Goal: Task Accomplishment & Management: Use online tool/utility

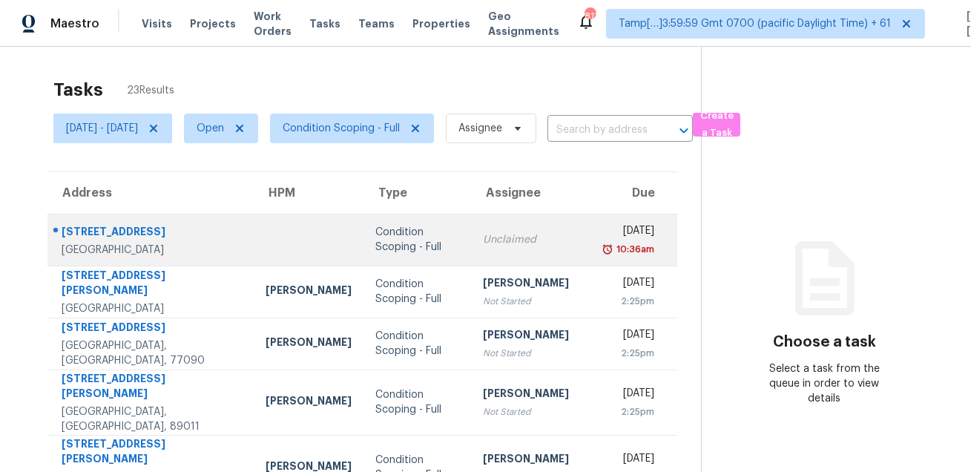
click at [124, 232] on div "21105 Oxford Ave" at bounding box center [152, 233] width 180 height 19
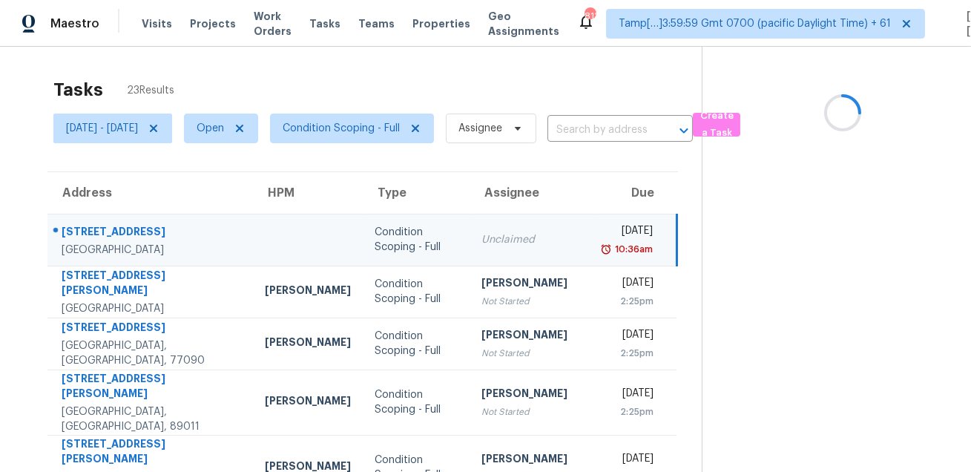
click at [124, 232] on div "21105 Oxford Ave" at bounding box center [152, 233] width 180 height 19
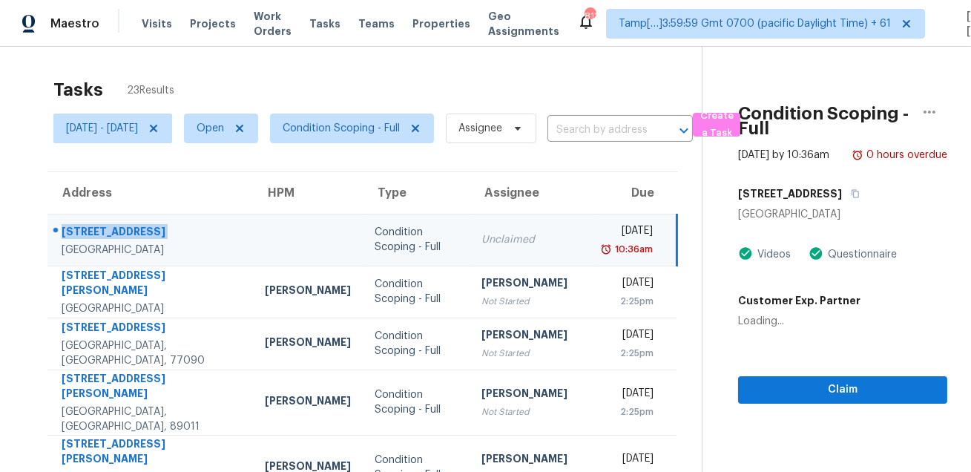
copy div "21105 Oxford Ave"
click at [851, 198] on icon "button" at bounding box center [855, 193] width 9 height 9
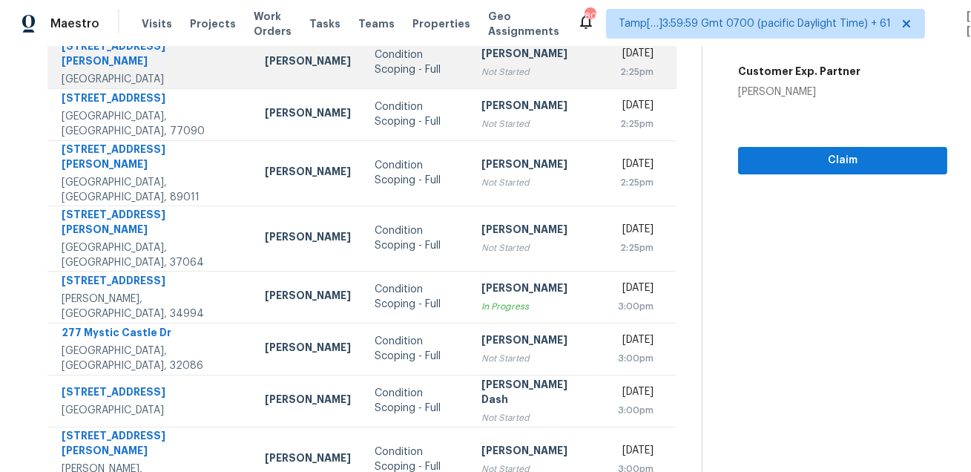
scroll to position [301, 0]
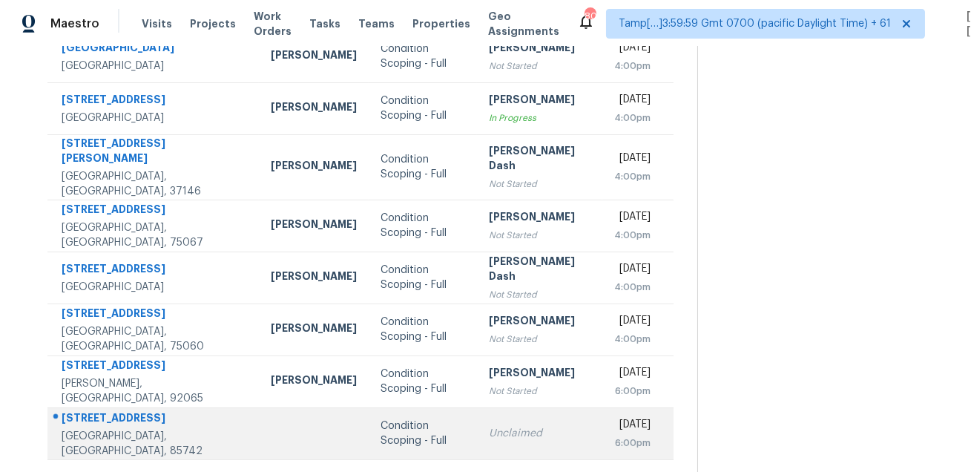
click at [142, 410] on div "5040 W Paseo Rancho Acero" at bounding box center [155, 419] width 186 height 19
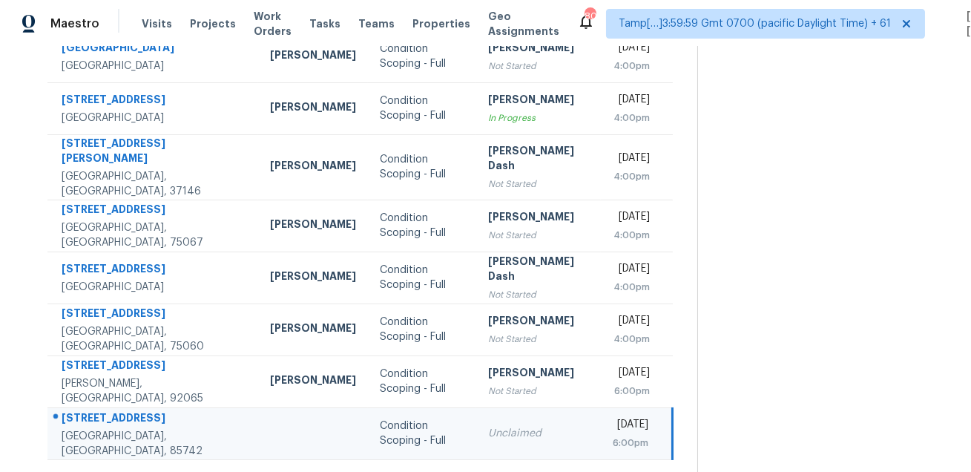
click at [142, 410] on div "5040 W Paseo Rancho Acero" at bounding box center [154, 419] width 185 height 19
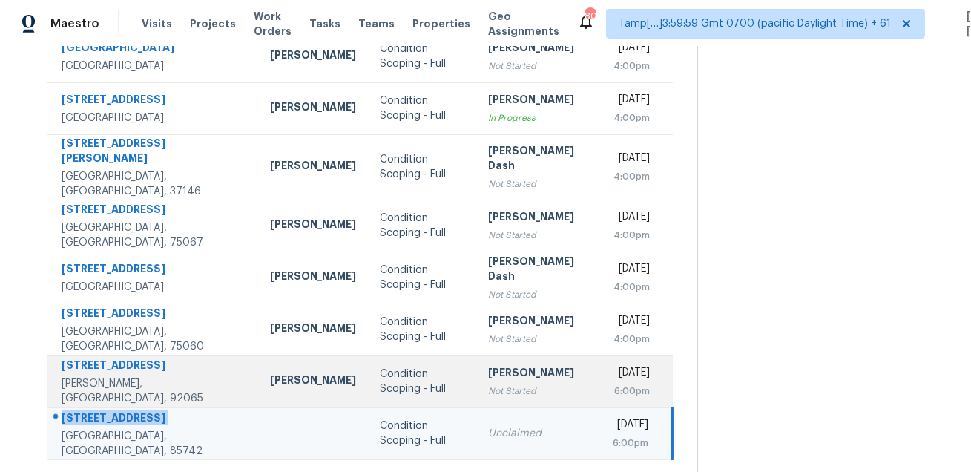
copy div "5040 W Paseo Rancho Acero"
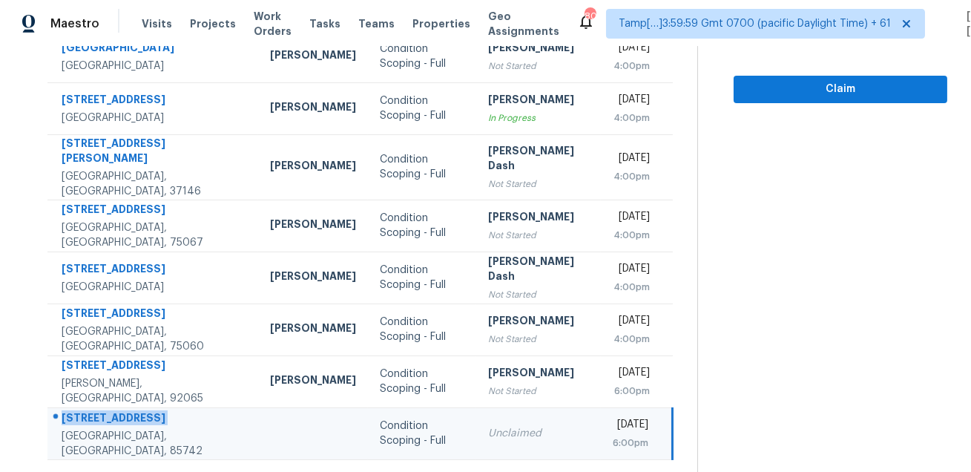
scroll to position [0, 0]
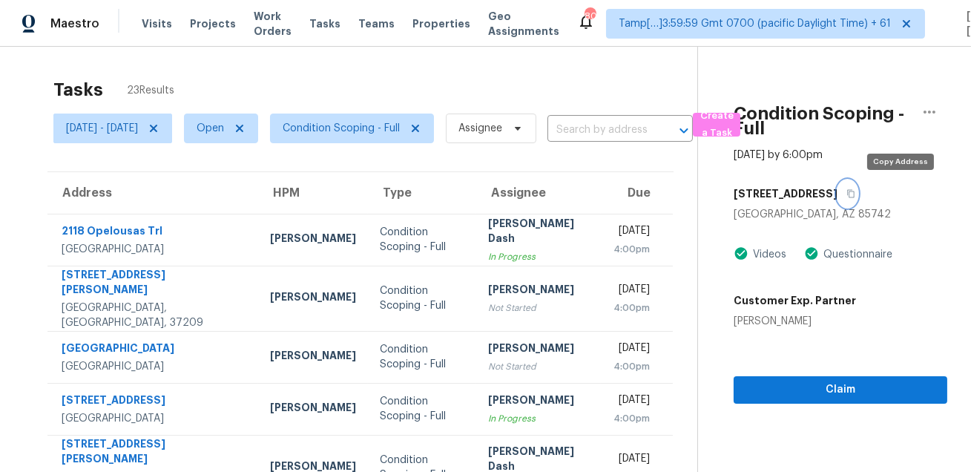
click at [856, 191] on icon "button" at bounding box center [851, 193] width 9 height 9
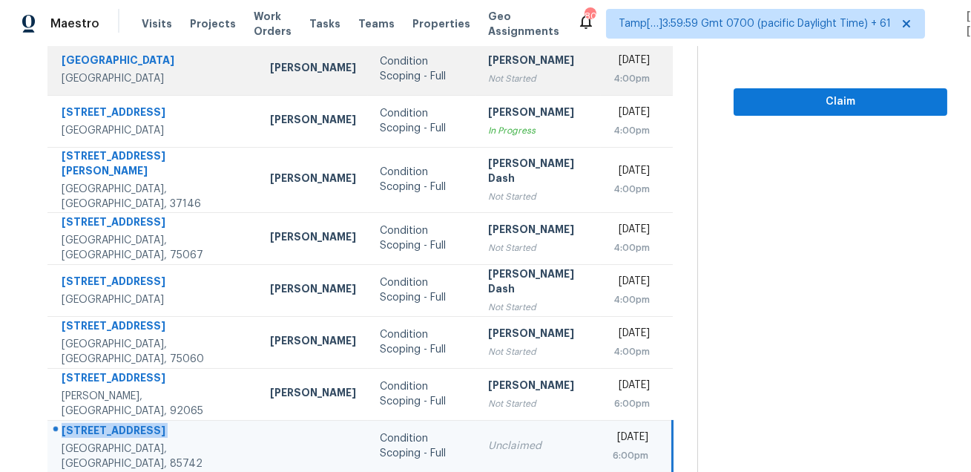
scroll to position [301, 0]
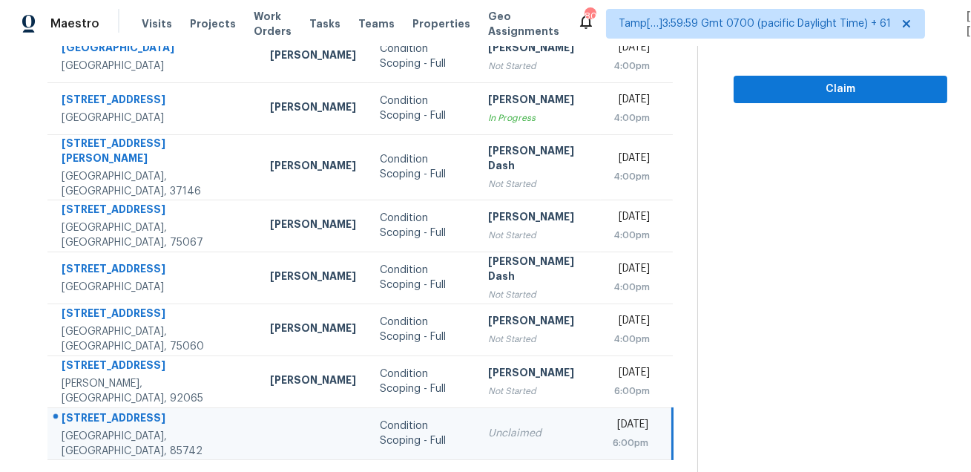
click at [410, 471] on icon at bounding box center [407, 478] width 5 height 8
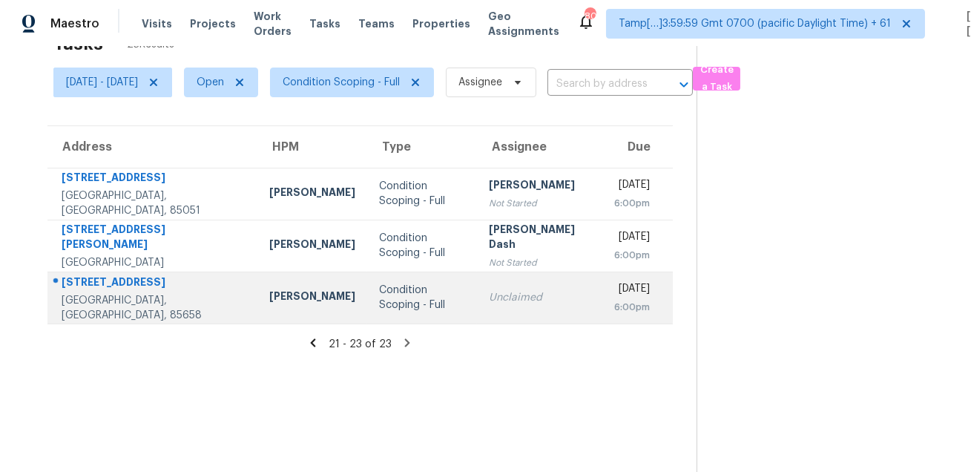
click at [138, 278] on div "13049 N Kenosha Bluff Dr" at bounding box center [154, 284] width 184 height 19
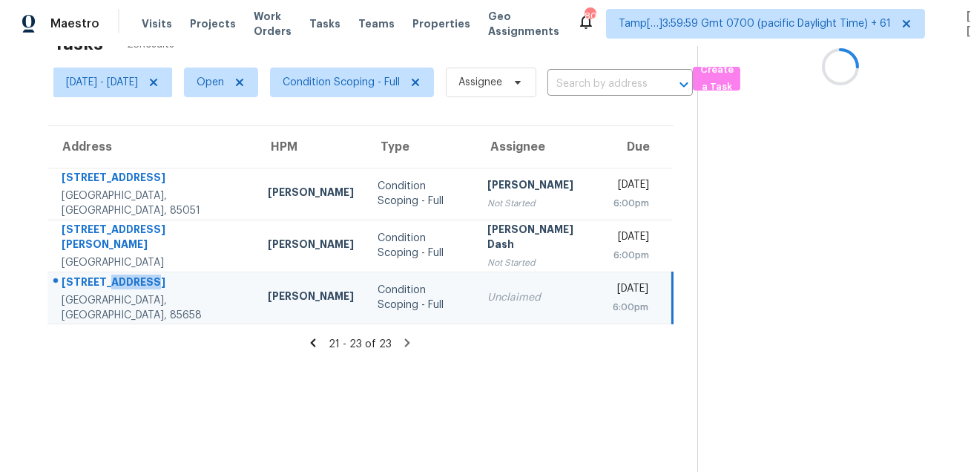
click at [138, 278] on div "13049 N Kenosha Bluff Dr" at bounding box center [153, 284] width 183 height 19
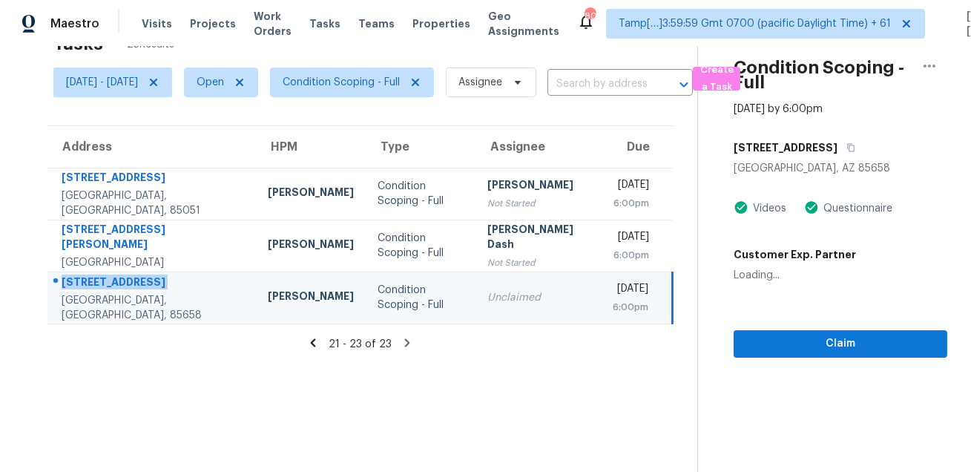
copy div "13049 N Kenosha Bluff Dr"
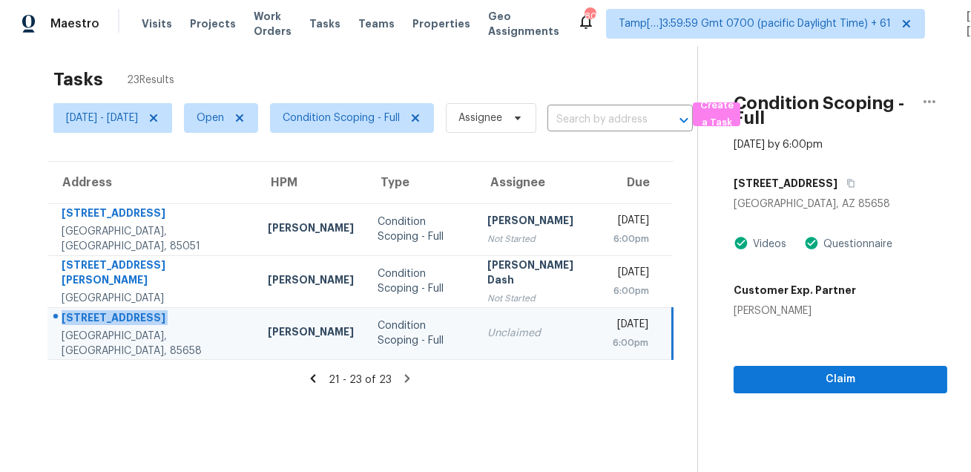
scroll to position [0, 0]
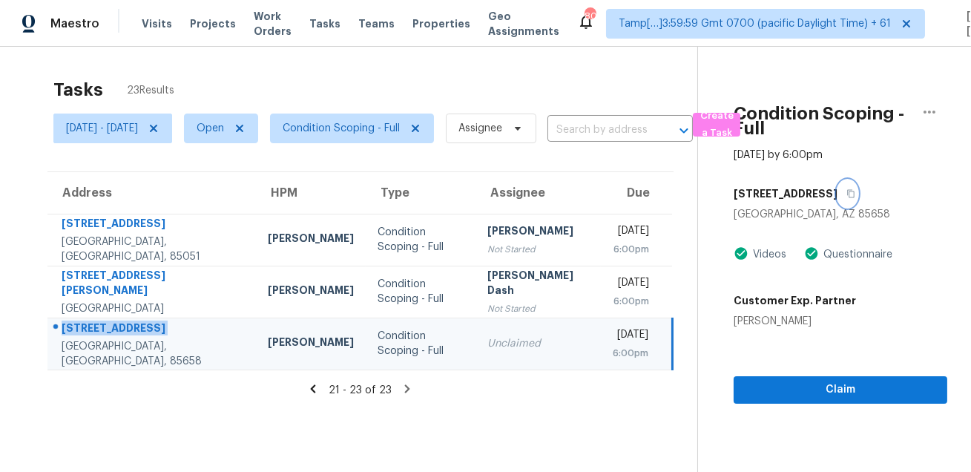
click at [858, 186] on button "button" at bounding box center [848, 193] width 20 height 27
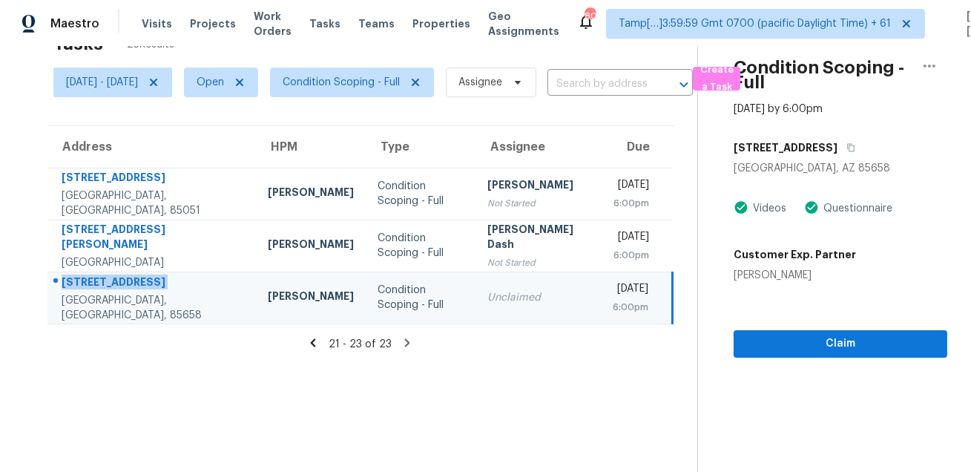
click at [316, 344] on icon at bounding box center [313, 342] width 5 height 8
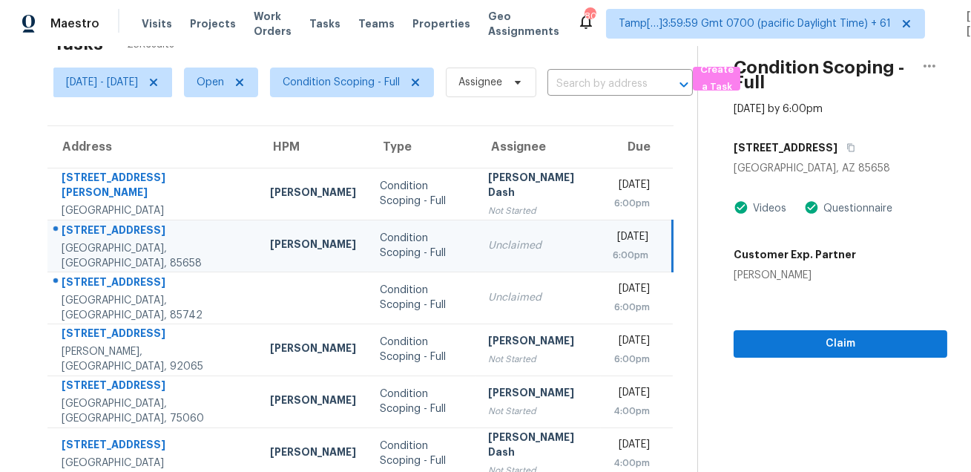
click at [381, 370] on td "Condition Scoping - Full" at bounding box center [422, 350] width 108 height 52
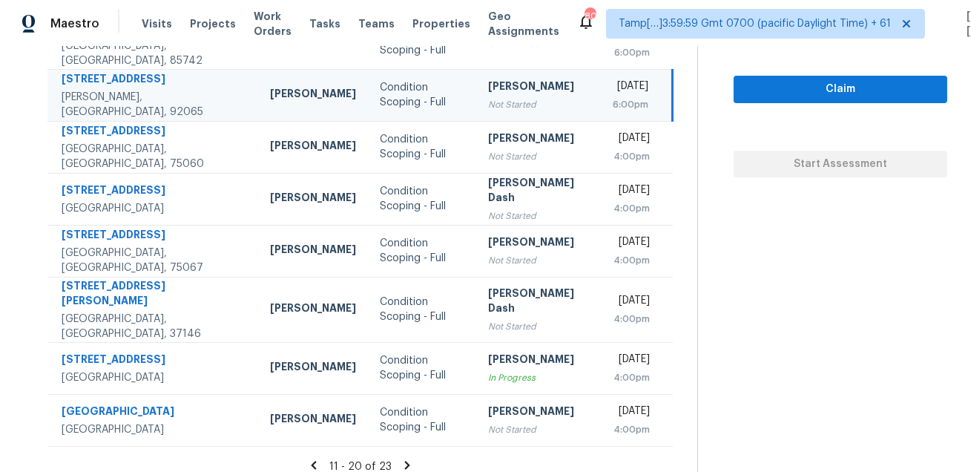
click at [318, 459] on icon at bounding box center [313, 465] width 13 height 13
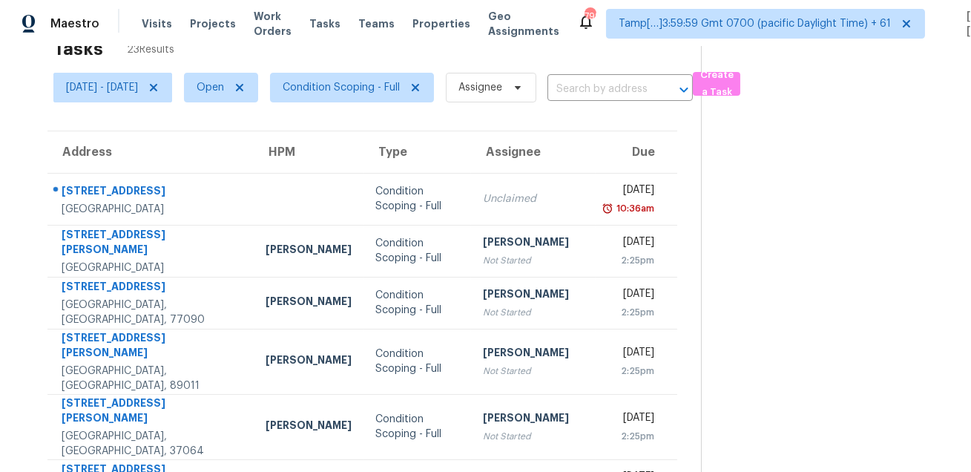
scroll to position [0, 0]
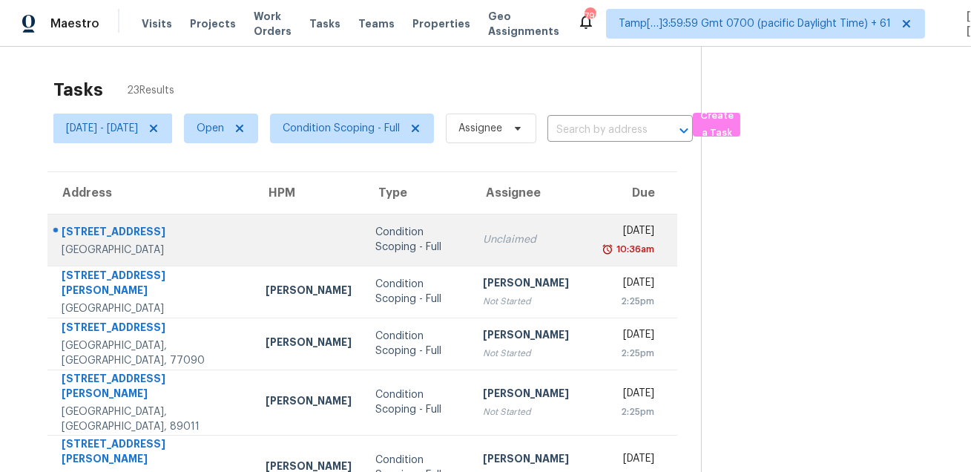
click at [376, 233] on div "Condition Scoping - Full" at bounding box center [418, 240] width 84 height 30
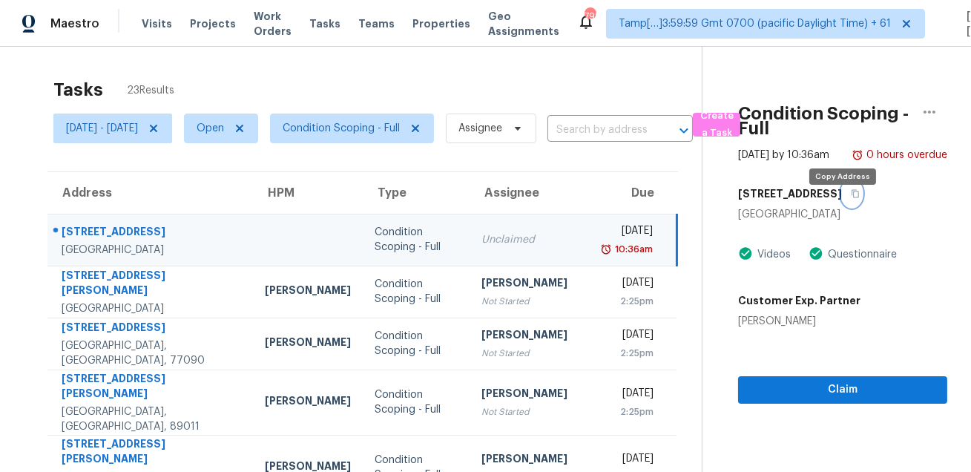
click at [851, 198] on icon "button" at bounding box center [855, 193] width 9 height 9
click at [389, 115] on span "Condition Scoping - Full" at bounding box center [352, 129] width 164 height 30
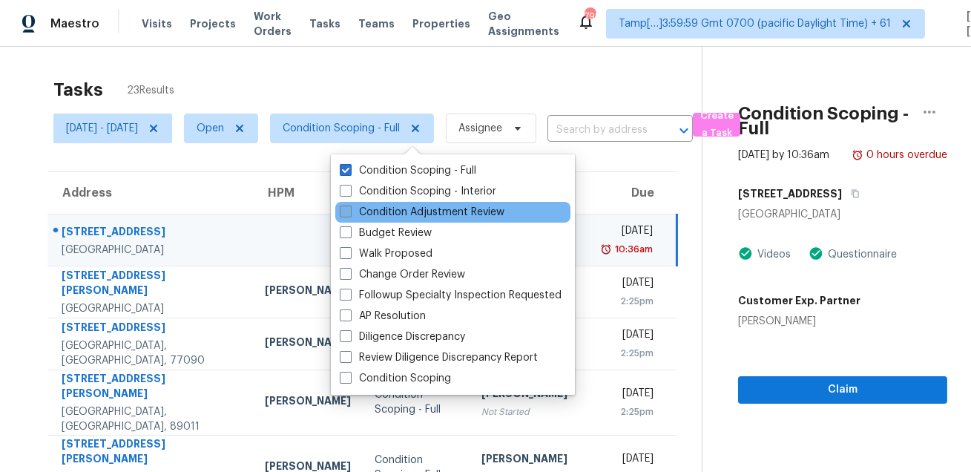
click at [390, 205] on label "Condition Adjustment Review" at bounding box center [422, 212] width 165 height 15
click at [350, 205] on input "Condition Adjustment Review" at bounding box center [345, 210] width 10 height 10
checkbox input "true"
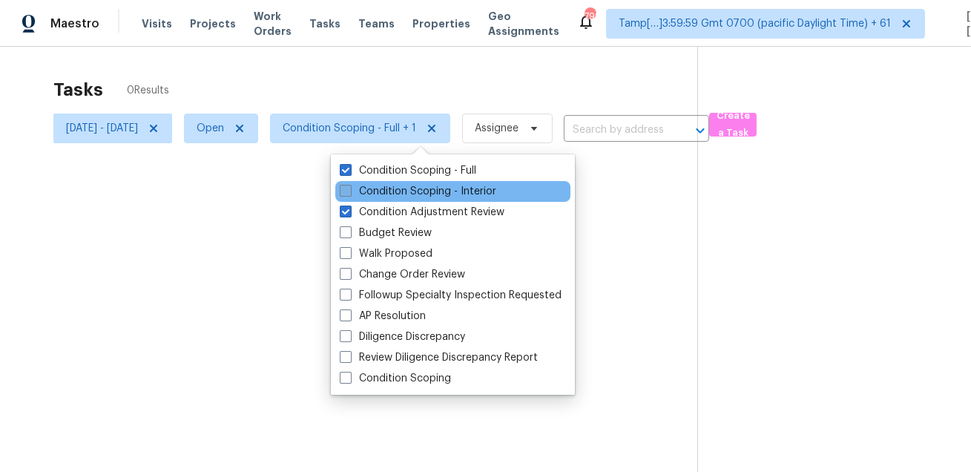
click at [396, 194] on label "Condition Scoping - Interior" at bounding box center [418, 191] width 157 height 15
click at [350, 194] on input "Condition Scoping - Interior" at bounding box center [345, 189] width 10 height 10
checkbox input "true"
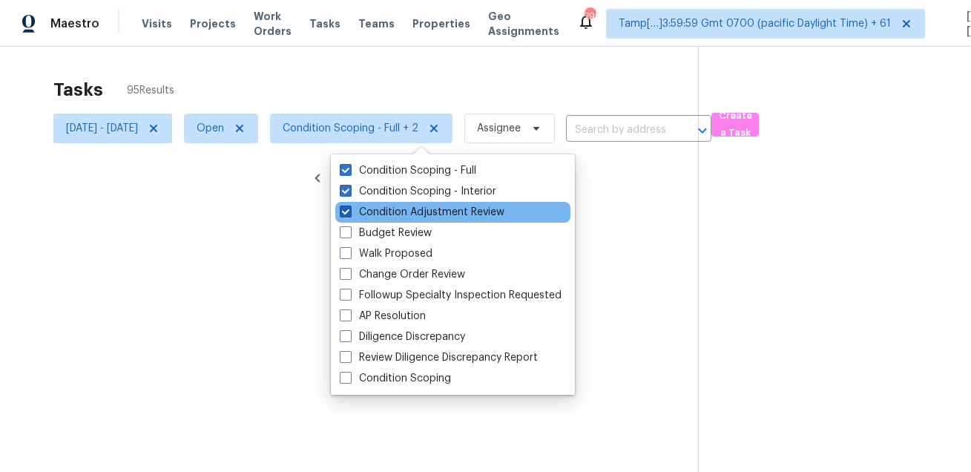
click at [384, 217] on label "Condition Adjustment Review" at bounding box center [422, 212] width 165 height 15
click at [350, 214] on input "Condition Adjustment Review" at bounding box center [345, 210] width 10 height 10
checkbox input "false"
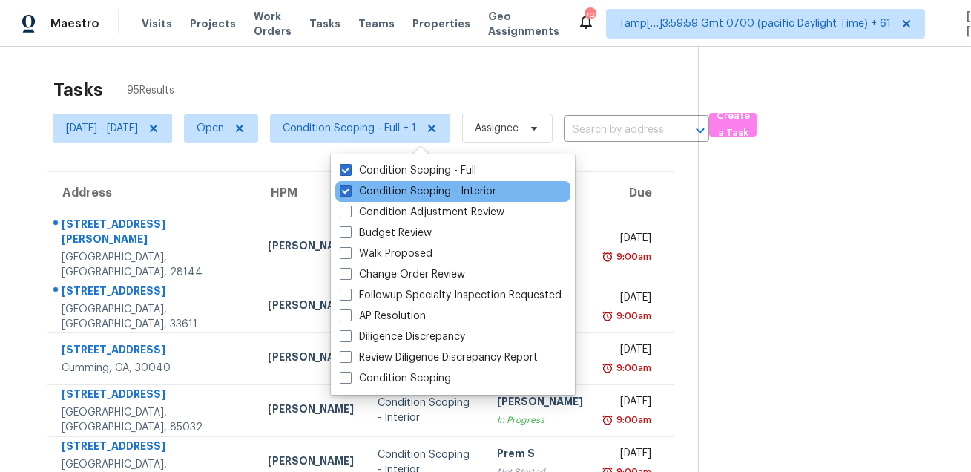
click at [391, 182] on div "Condition Scoping - Interior" at bounding box center [452, 191] width 235 height 21
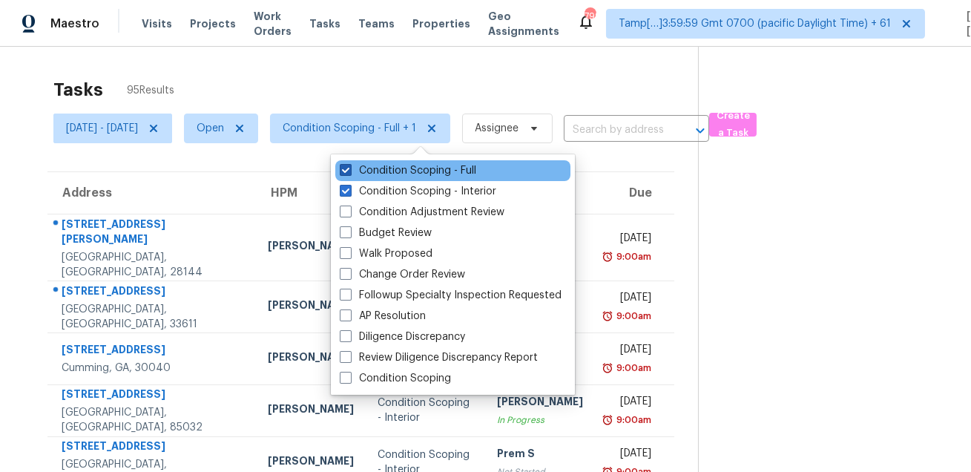
click at [394, 172] on label "Condition Scoping - Full" at bounding box center [408, 170] width 137 height 15
click at [350, 172] on input "Condition Scoping - Full" at bounding box center [345, 168] width 10 height 10
checkbox input "false"
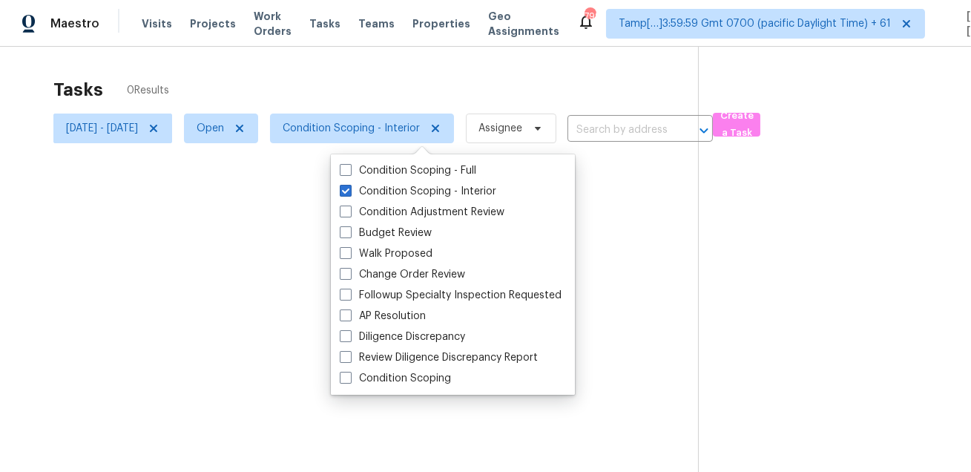
click at [351, 60] on div "Tasks 0 Results Wed, Aug 20 - Wed, Aug 20 Open Condition Scoping - Interior Ass…" at bounding box center [485, 283] width 971 height 472
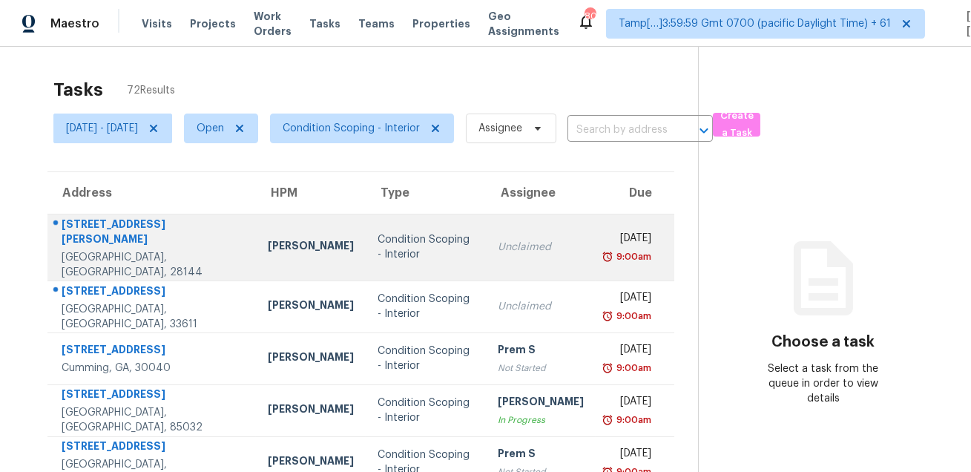
click at [96, 236] on div "[STREET_ADDRESS][PERSON_NAME]" at bounding box center [153, 233] width 183 height 33
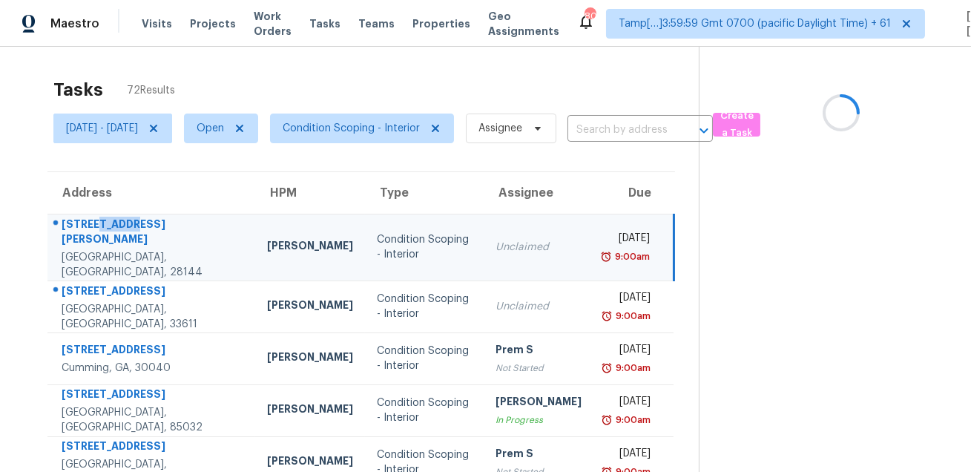
click at [96, 236] on div "[STREET_ADDRESS][PERSON_NAME]" at bounding box center [153, 233] width 182 height 33
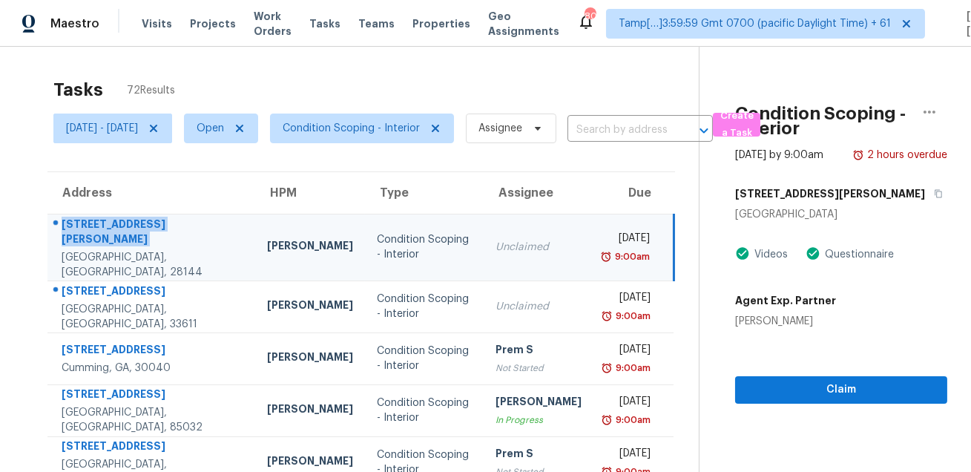
copy div "[STREET_ADDRESS][PERSON_NAME]"
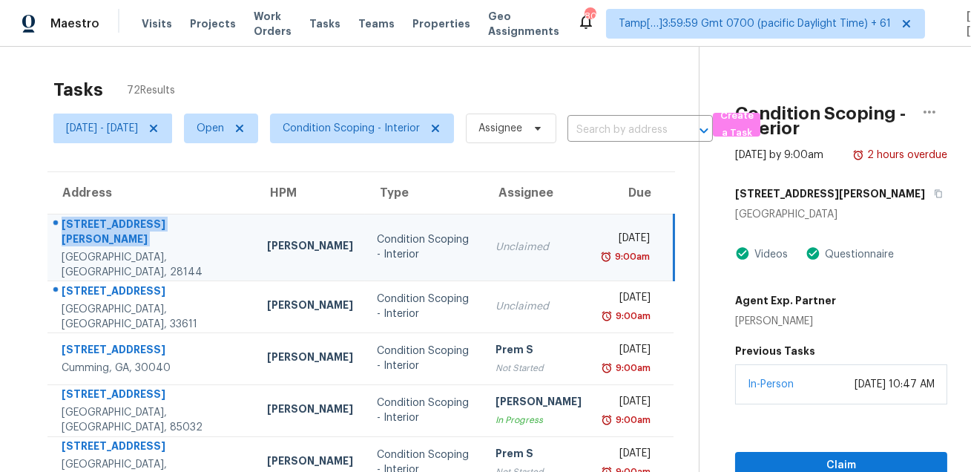
click at [834, 194] on div "Condition Scoping - Interior [DATE] by 9:00am 2 hours overdue [STREET_ADDRESS][…" at bounding box center [824, 263] width 248 height 433
click at [935, 198] on icon "button" at bounding box center [938, 194] width 7 height 8
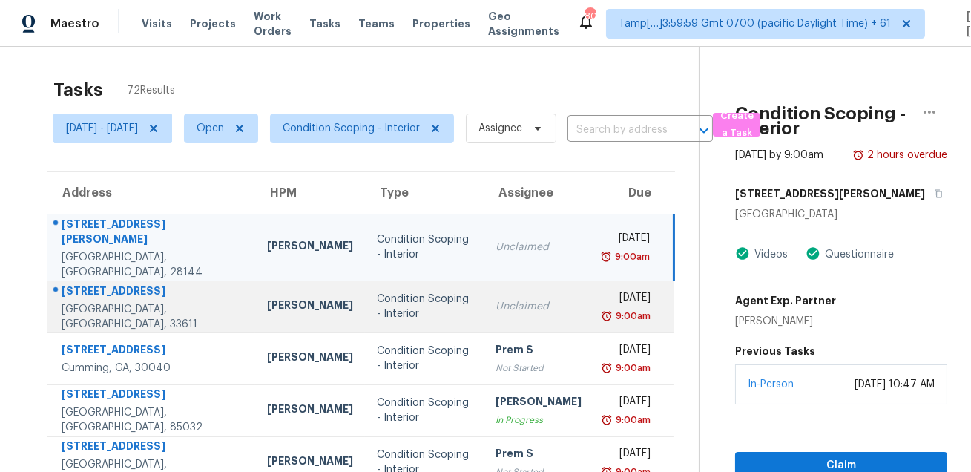
click at [120, 283] on div "[STREET_ADDRESS]" at bounding box center [153, 292] width 182 height 19
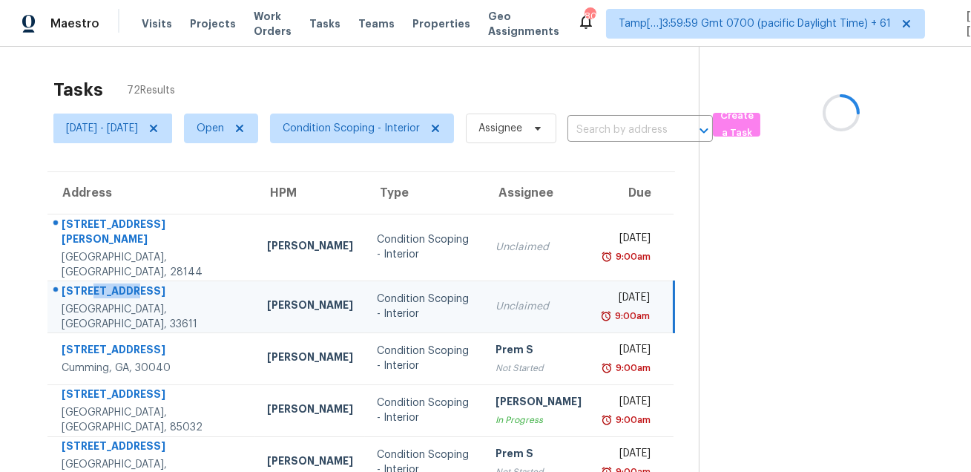
click at [120, 283] on div "[STREET_ADDRESS]" at bounding box center [153, 292] width 182 height 19
copy div "[STREET_ADDRESS]"
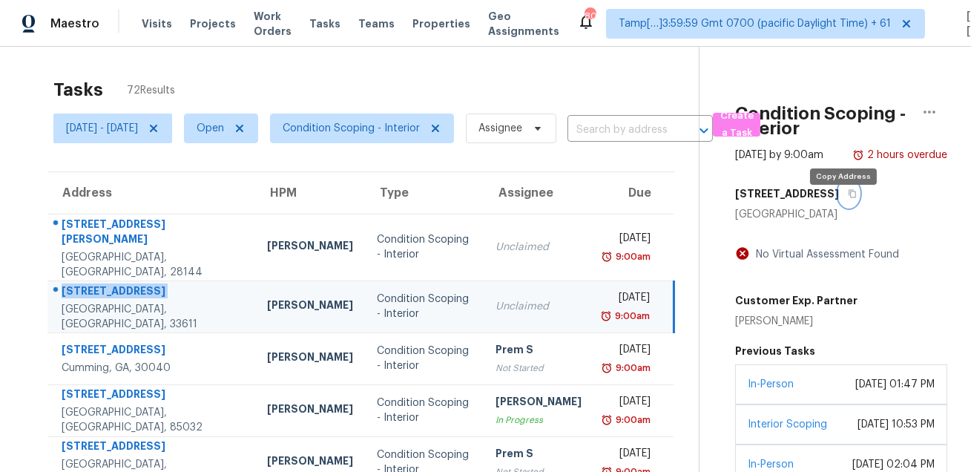
click at [848, 198] on icon "button" at bounding box center [852, 193] width 9 height 9
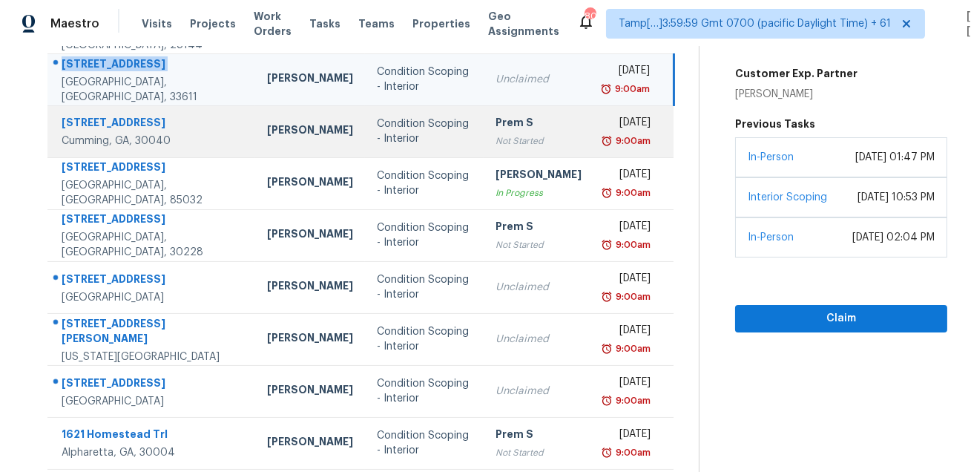
scroll to position [301, 0]
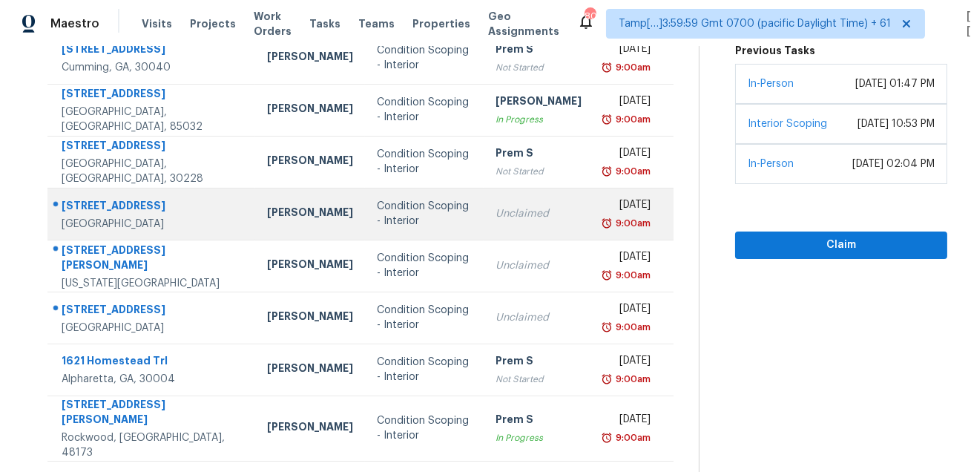
click at [137, 198] on div "[STREET_ADDRESS]" at bounding box center [153, 207] width 182 height 19
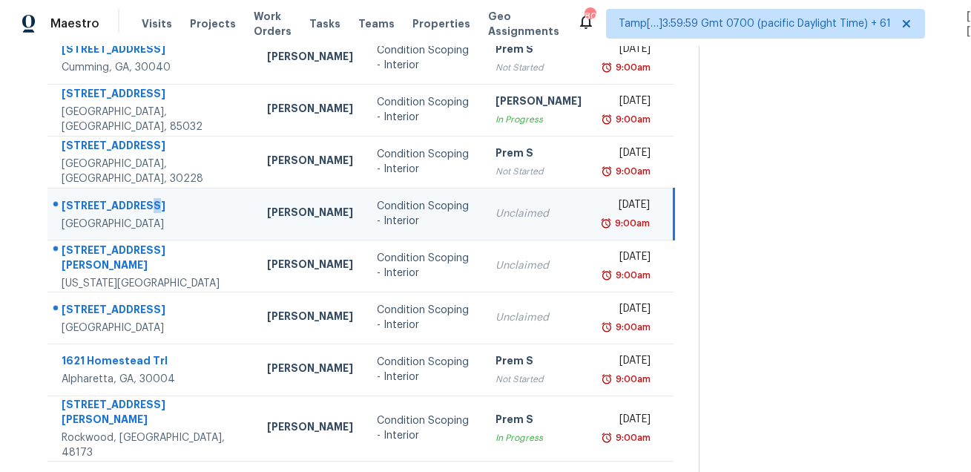
click at [137, 198] on div "[STREET_ADDRESS]" at bounding box center [153, 207] width 182 height 19
copy div "[STREET_ADDRESS]"
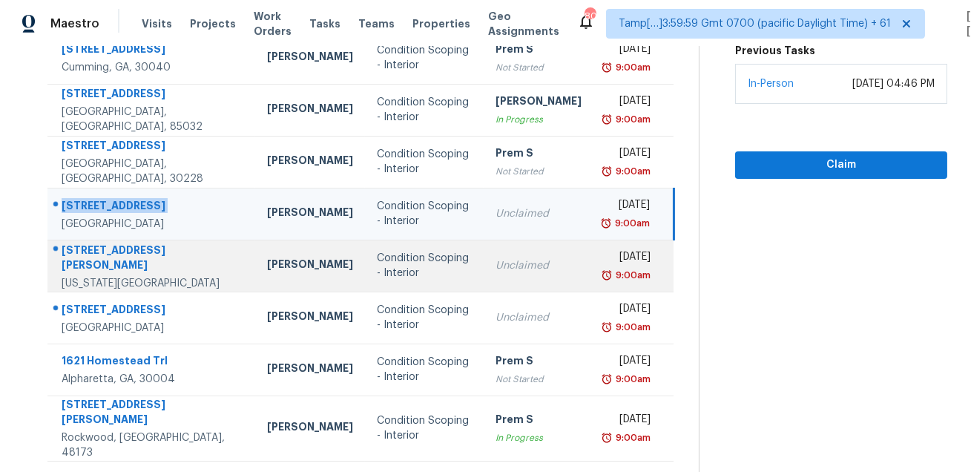
click at [105, 243] on div "[STREET_ADDRESS][PERSON_NAME]" at bounding box center [153, 259] width 182 height 33
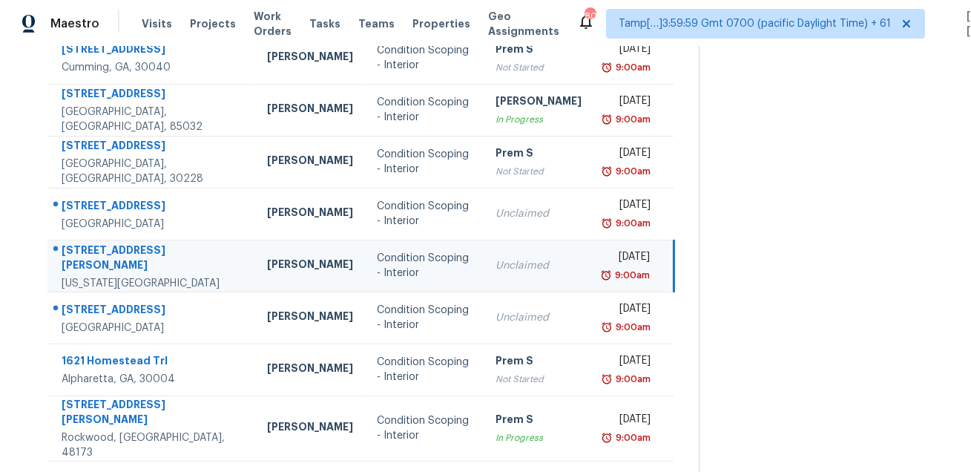
click at [105, 243] on div "[STREET_ADDRESS][PERSON_NAME]" at bounding box center [153, 259] width 182 height 33
copy div "[STREET_ADDRESS][PERSON_NAME]"
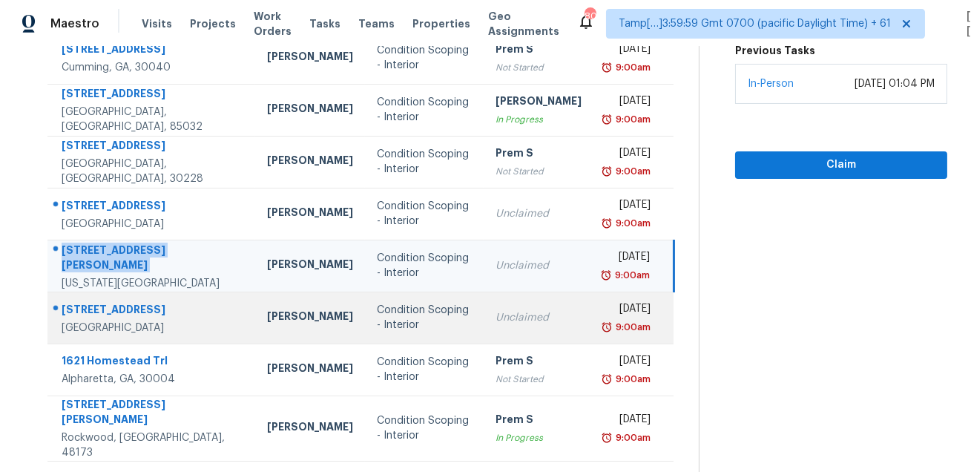
click at [128, 302] on div "[STREET_ADDRESS]" at bounding box center [153, 311] width 182 height 19
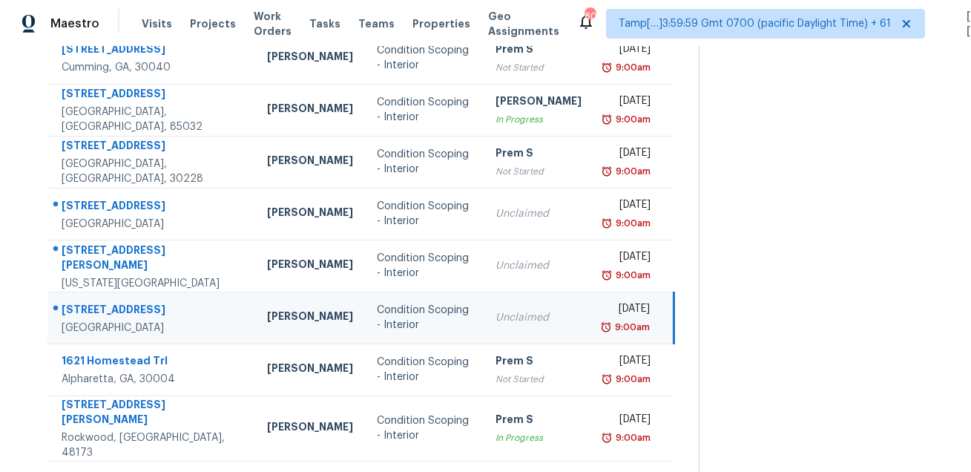
click at [128, 302] on div "[STREET_ADDRESS]" at bounding box center [153, 311] width 182 height 19
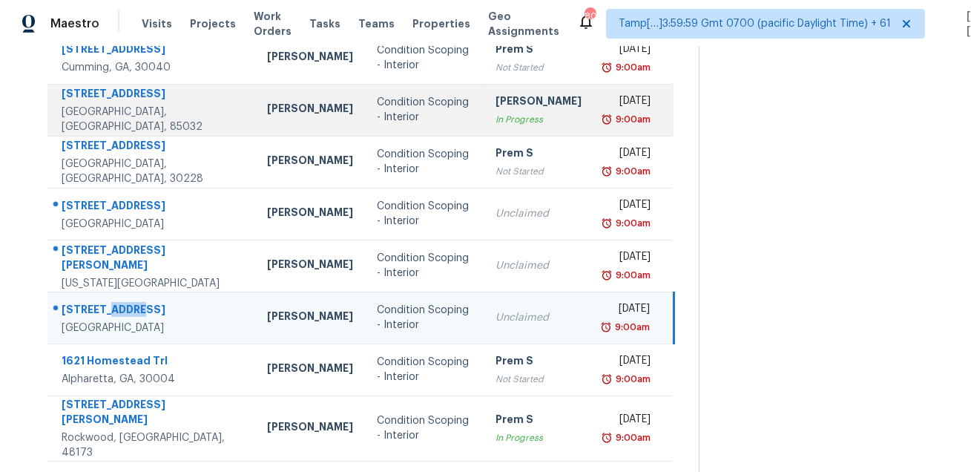
copy div "209th"
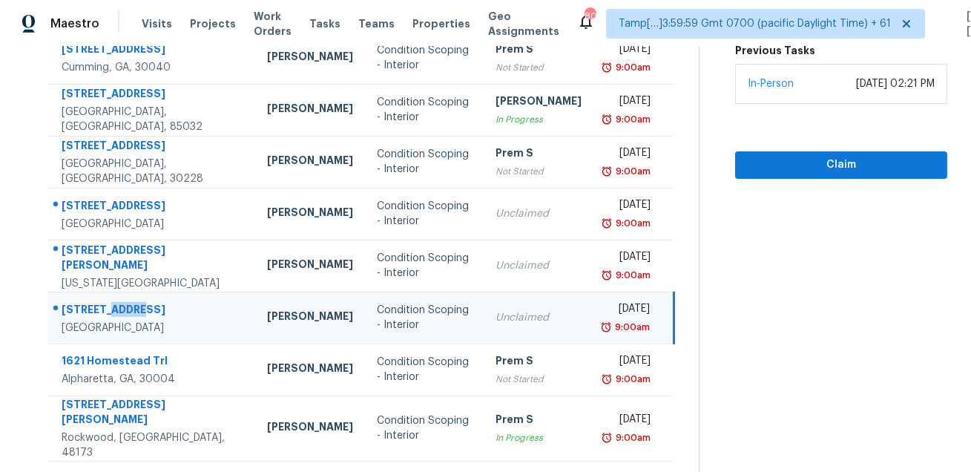
click at [93, 302] on div "[STREET_ADDRESS]" at bounding box center [153, 311] width 182 height 19
copy div "[STREET_ADDRESS]"
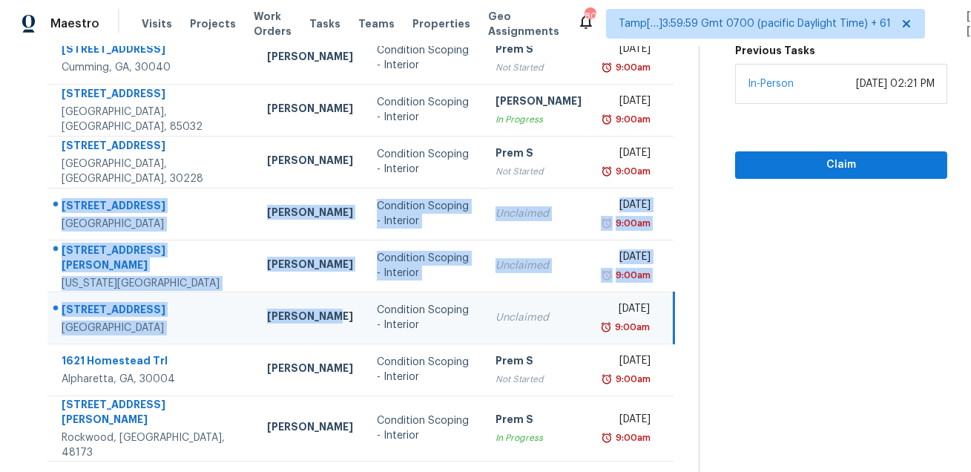
drag, startPoint x: 57, startPoint y: 181, endPoint x: 264, endPoint y: 318, distance: 248.0
click at [264, 318] on tbody "[STREET_ADDRESS][PERSON_NAME] [PERSON_NAME] Condition Scoping - Interior Unclai…" at bounding box center [360, 187] width 626 height 548
copy tbody "[STREET_ADDRESS] [PERSON_NAME] Condition Scoping - Interior Unclaimed [DATE] 9:…"
click at [410, 471] on icon at bounding box center [405, 479] width 13 height 13
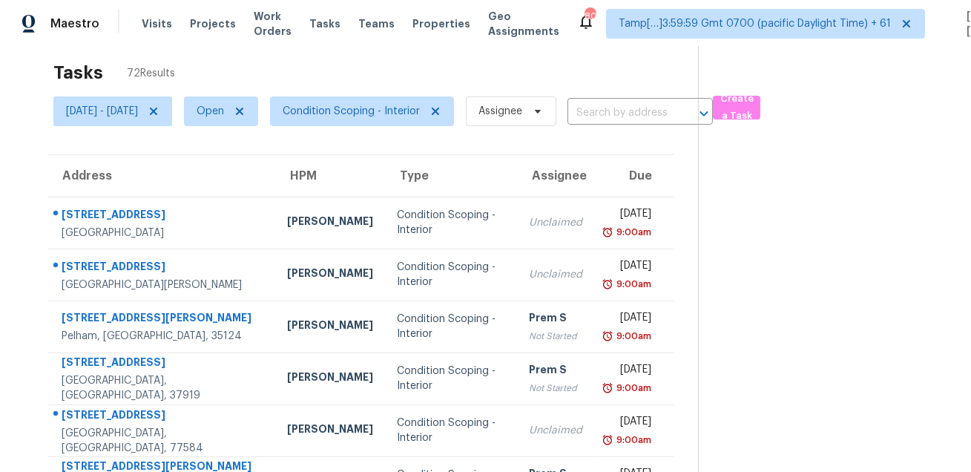
scroll to position [0, 0]
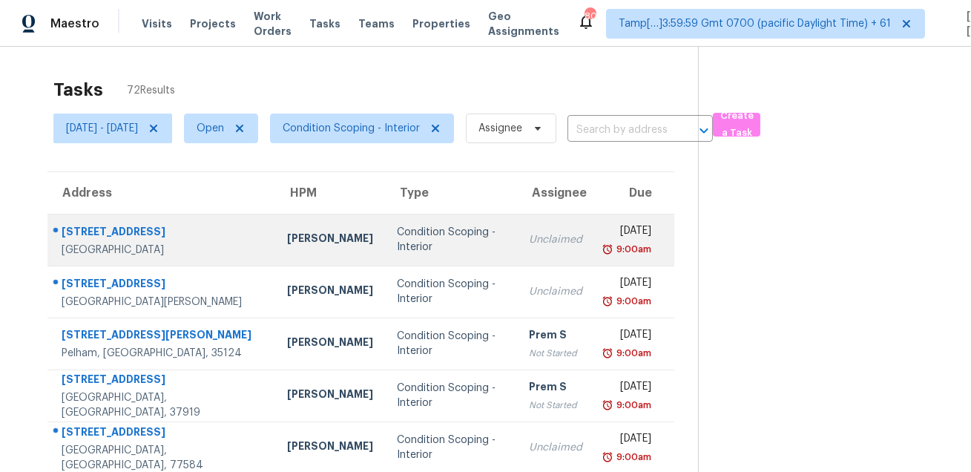
click at [96, 220] on td "[STREET_ADDRESS]" at bounding box center [161, 240] width 228 height 52
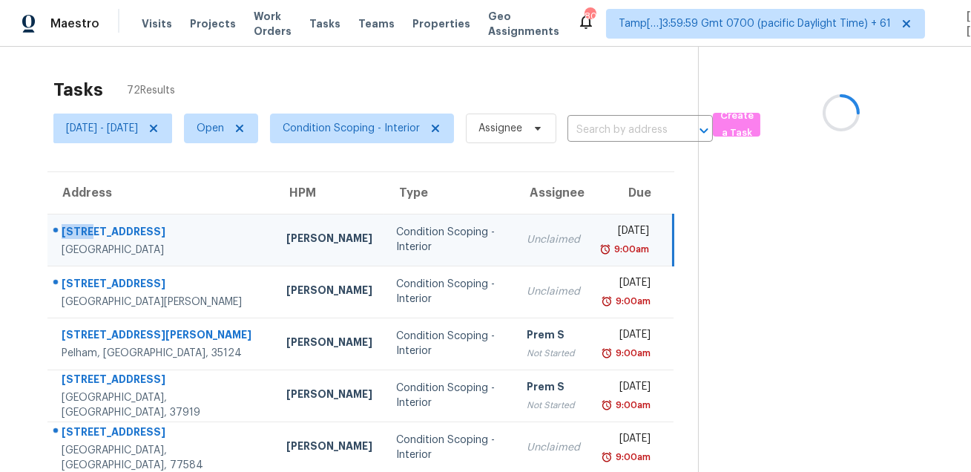
click at [96, 220] on td "[STREET_ADDRESS]" at bounding box center [160, 240] width 227 height 52
copy div "[STREET_ADDRESS]"
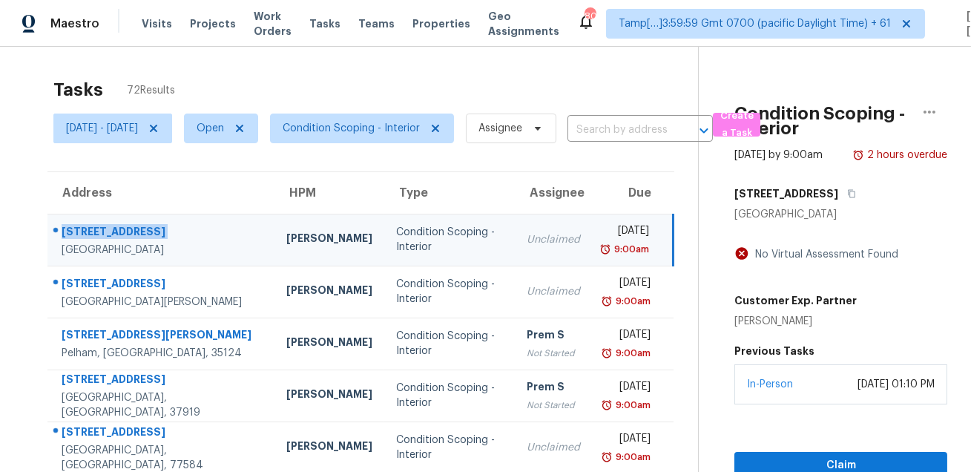
click at [121, 262] on td "[STREET_ADDRESS]" at bounding box center [160, 240] width 227 height 52
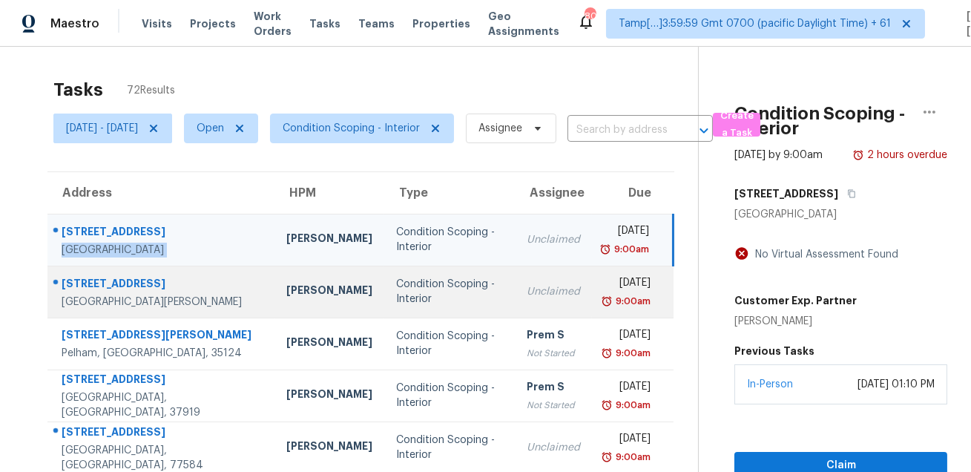
click at [123, 276] on div "[STREET_ADDRESS]" at bounding box center [162, 285] width 201 height 19
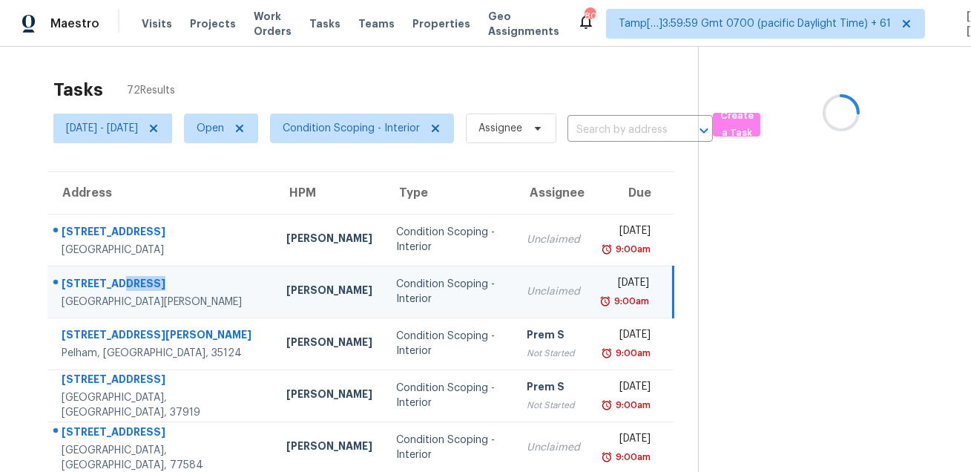
click at [123, 276] on div "[STREET_ADDRESS]" at bounding box center [162, 285] width 201 height 19
copy div "[STREET_ADDRESS]"
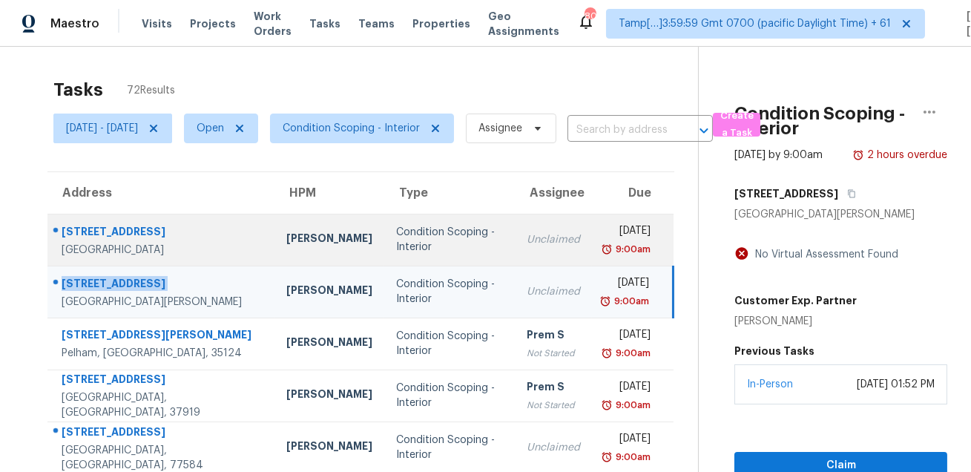
click at [57, 228] on circle at bounding box center [55, 229] width 5 height 5
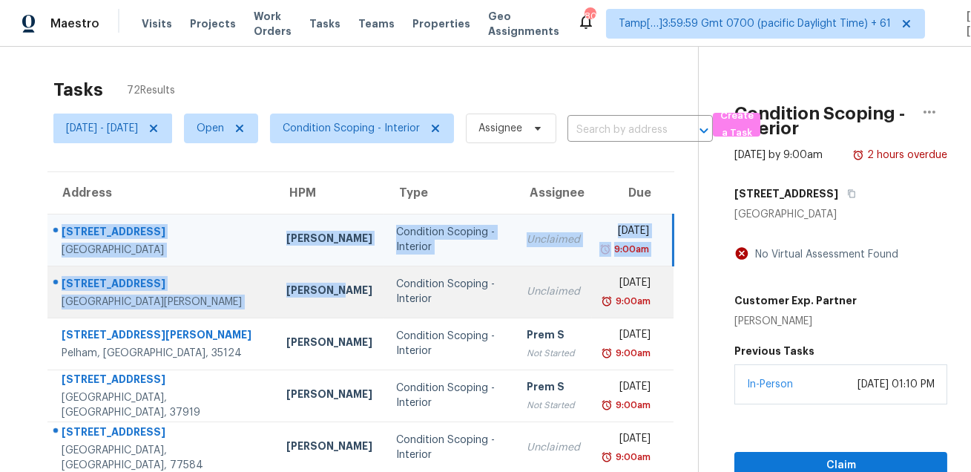
drag, startPoint x: 56, startPoint y: 220, endPoint x: 266, endPoint y: 300, distance: 224.8
click at [266, 300] on tbody "[STREET_ADDRESS] [PERSON_NAME] Condition Scoping - Interior Unclaimed [DATE] 9:…" at bounding box center [360, 473] width 626 height 519
copy tbody "[STREET_ADDRESS] [PERSON_NAME] Condition Scoping - Interior Unclaimed [DATE] 9:…"
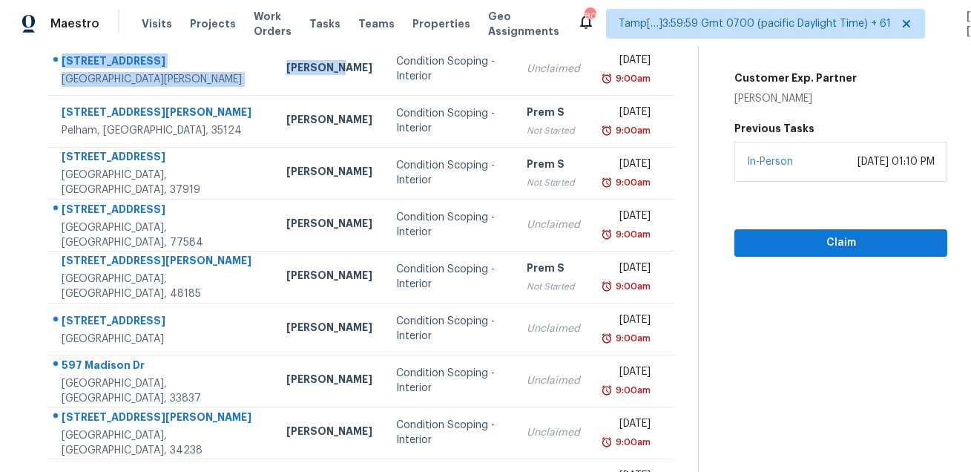
scroll to position [281, 0]
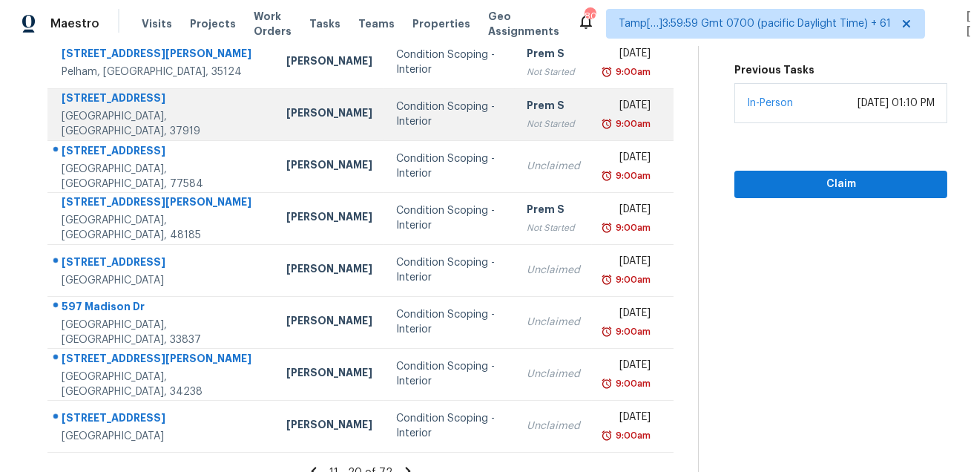
click at [99, 139] on td "[STREET_ADDRESS]" at bounding box center [160, 114] width 227 height 52
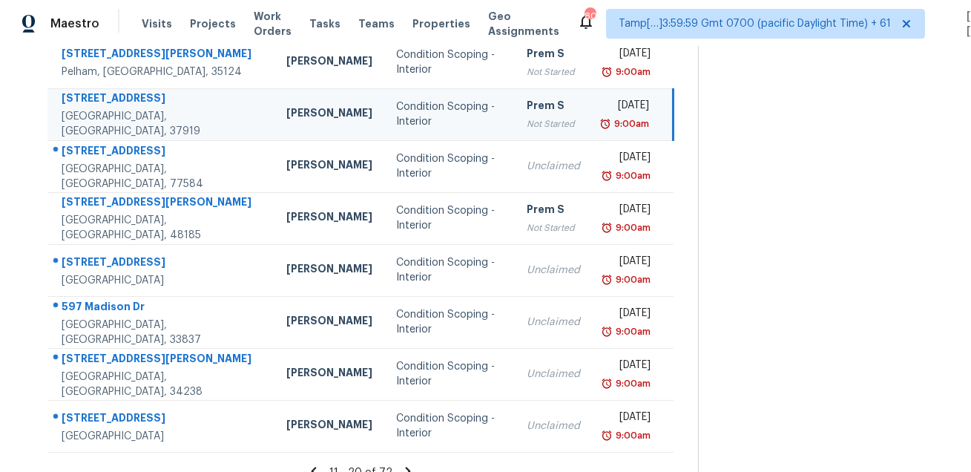
click at [99, 139] on td "[STREET_ADDRESS]" at bounding box center [160, 114] width 227 height 52
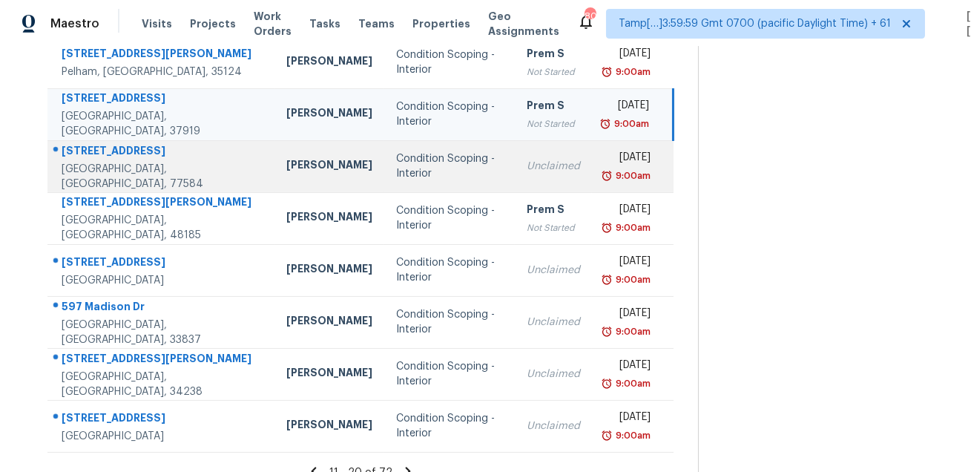
click at [95, 148] on div at bounding box center [155, 151] width 214 height 19
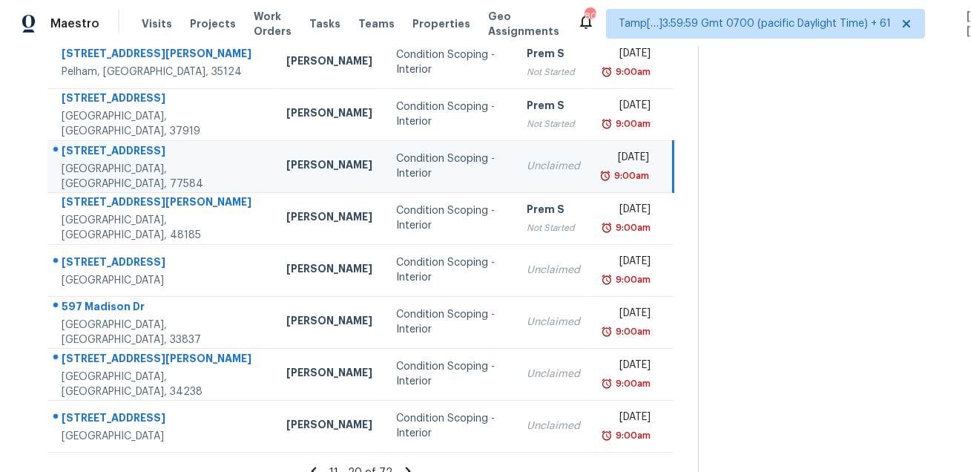
click at [95, 148] on div at bounding box center [155, 151] width 214 height 19
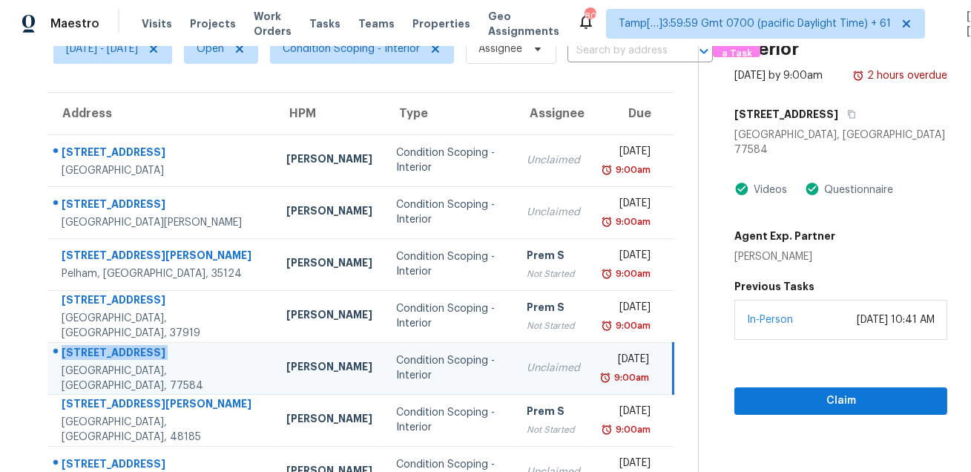
scroll to position [67, 0]
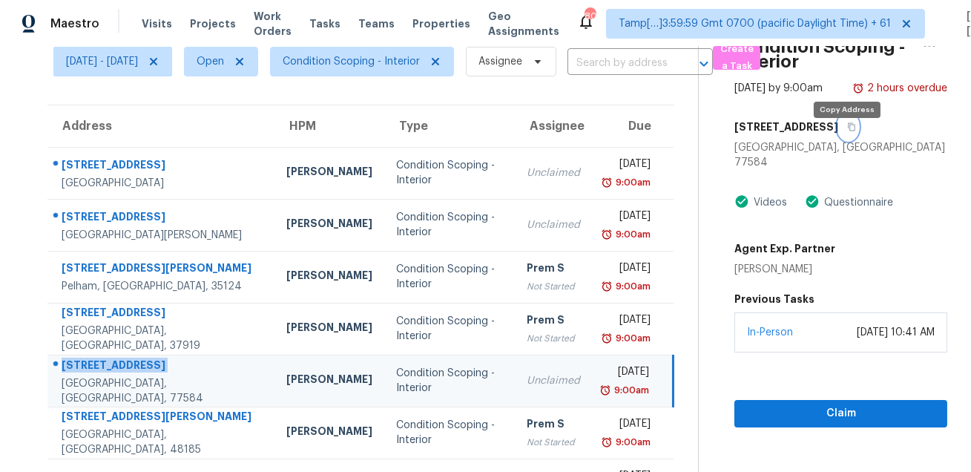
click at [853, 131] on icon "button" at bounding box center [852, 126] width 9 height 9
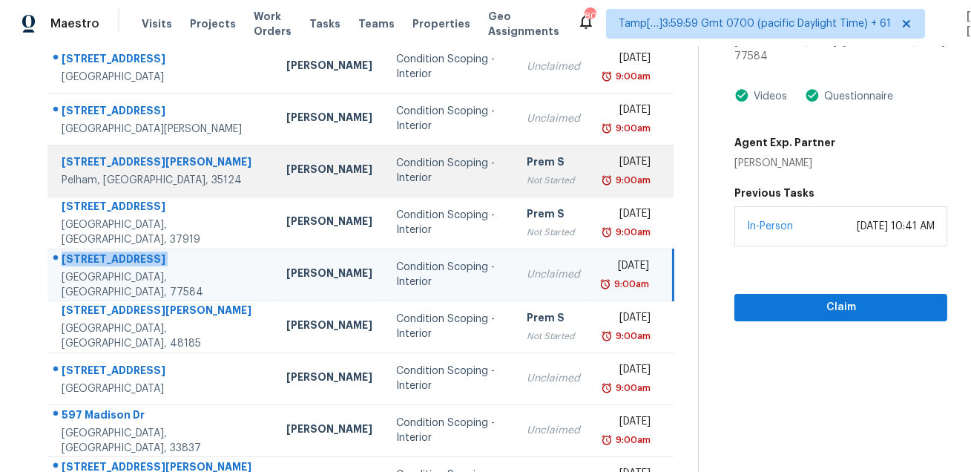
scroll to position [301, 0]
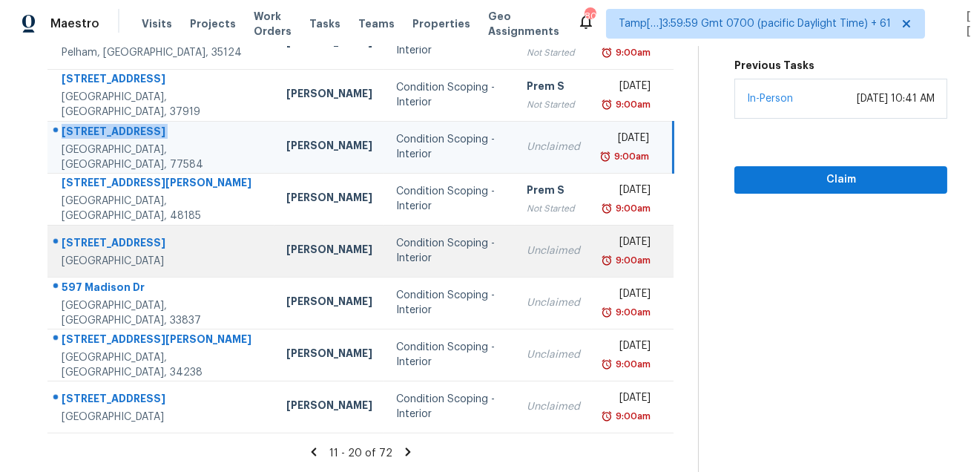
click at [109, 241] on div "[STREET_ADDRESS]" at bounding box center [162, 244] width 201 height 19
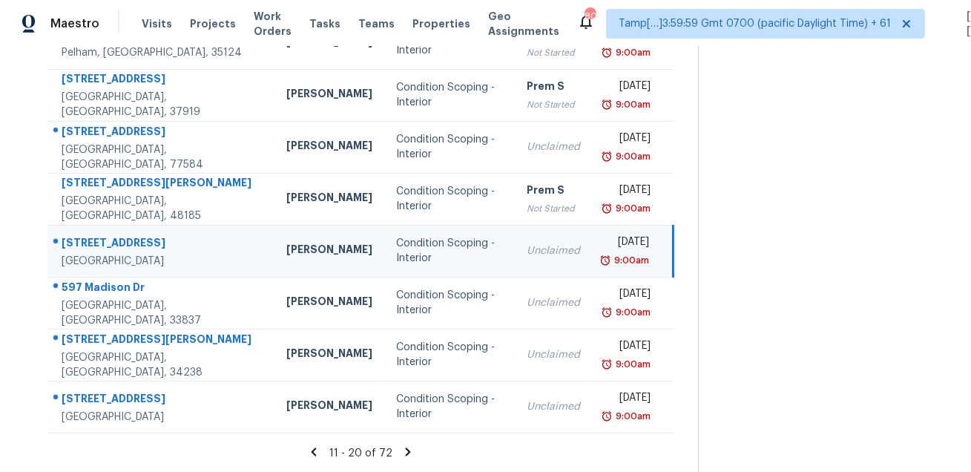
click at [109, 241] on div "[STREET_ADDRESS]" at bounding box center [162, 244] width 201 height 19
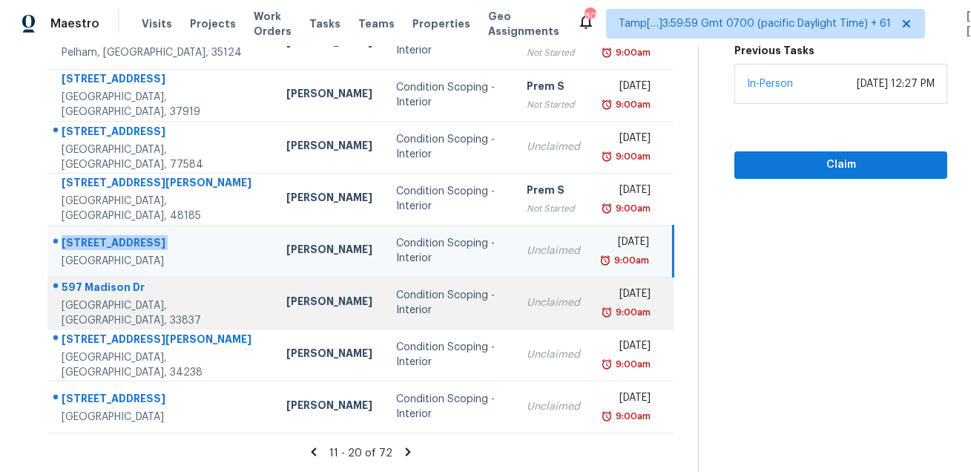
click at [121, 290] on div "597 Madison Dr" at bounding box center [162, 289] width 201 height 19
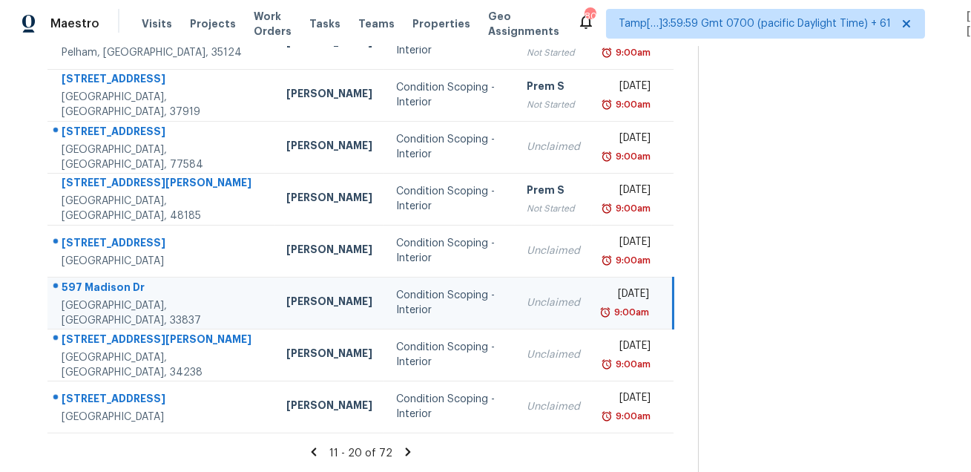
click at [121, 290] on div "597 Madison Dr" at bounding box center [162, 289] width 201 height 19
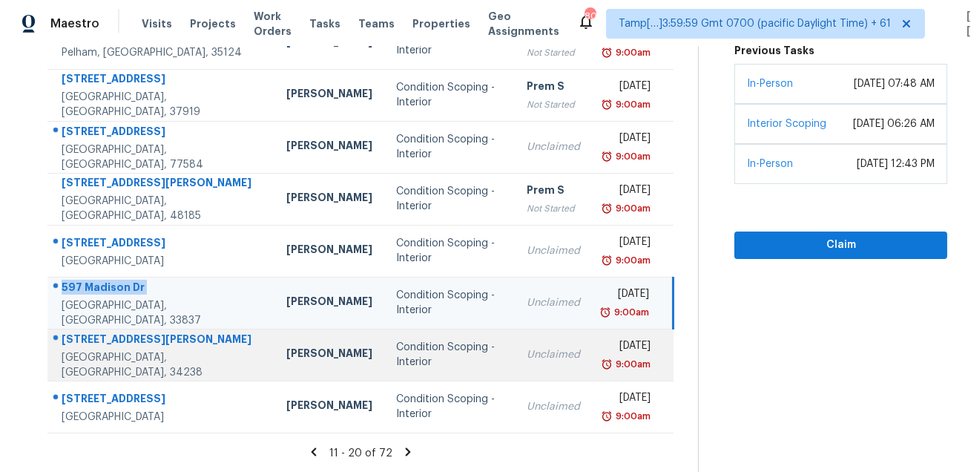
click at [122, 338] on div "[STREET_ADDRESS][PERSON_NAME]" at bounding box center [162, 341] width 201 height 19
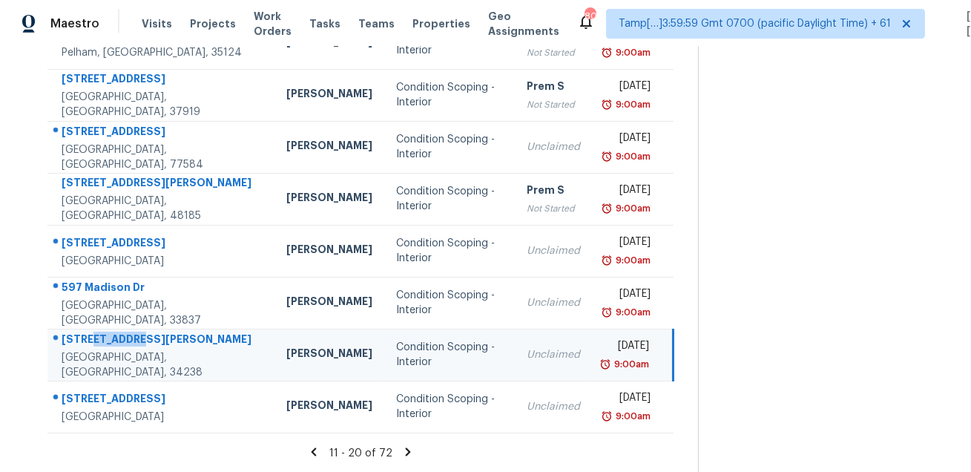
click at [122, 338] on div "[STREET_ADDRESS][PERSON_NAME]" at bounding box center [162, 341] width 201 height 19
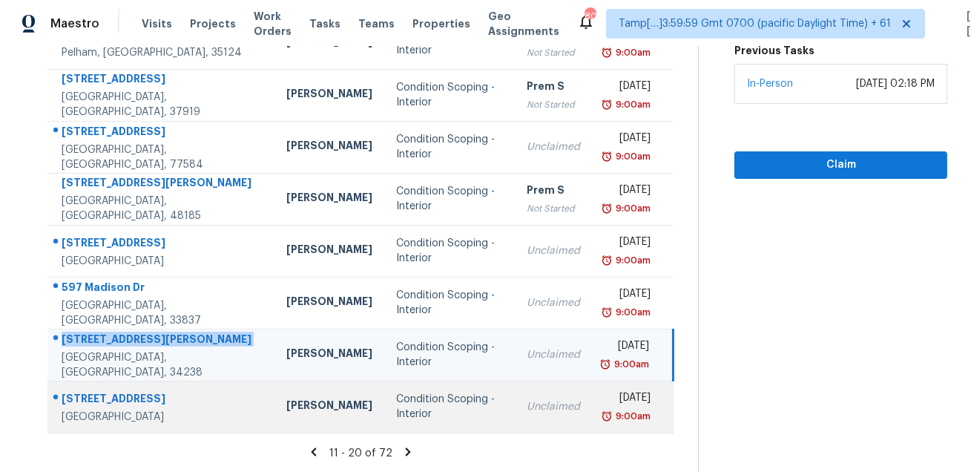
click at [140, 399] on div "[STREET_ADDRESS]" at bounding box center [162, 400] width 201 height 19
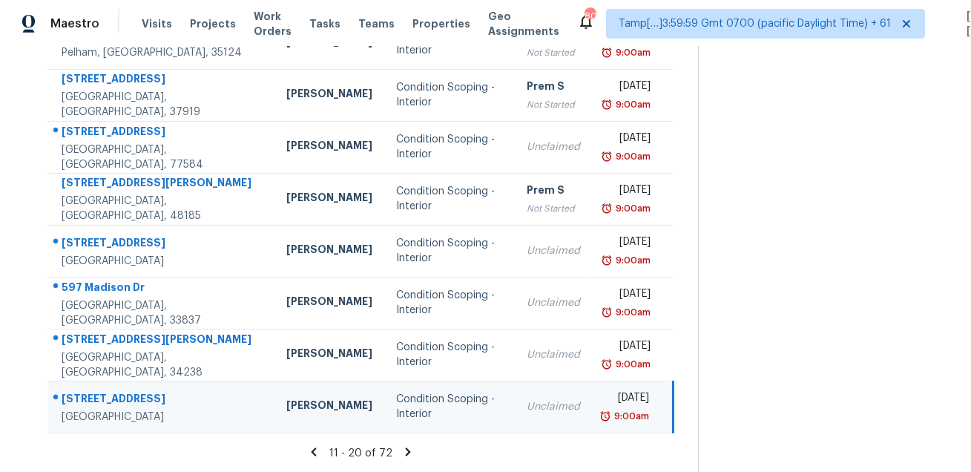
click at [140, 399] on div "[STREET_ADDRESS]" at bounding box center [162, 400] width 201 height 19
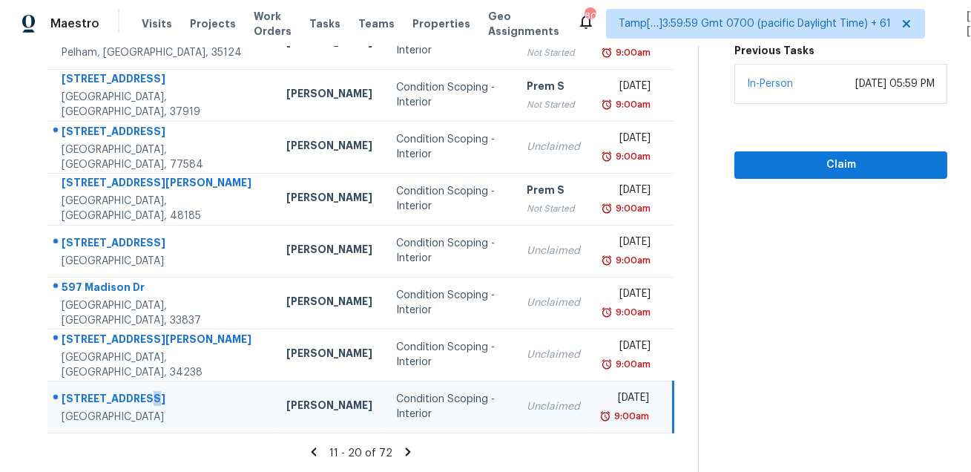
drag, startPoint x: 56, startPoint y: 288, endPoint x: 315, endPoint y: 431, distance: 296.0
click at [315, 431] on tbody "[STREET_ADDRESS] [PERSON_NAME] Condition Scoping - Interior Unclaimed [DATE] 9:…" at bounding box center [360, 172] width 626 height 519
click at [410, 453] on icon at bounding box center [408, 451] width 5 height 8
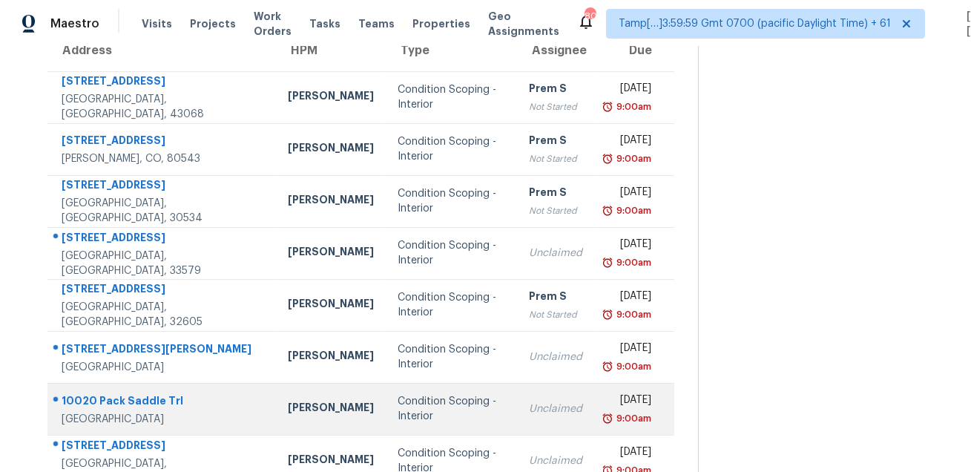
scroll to position [103, 0]
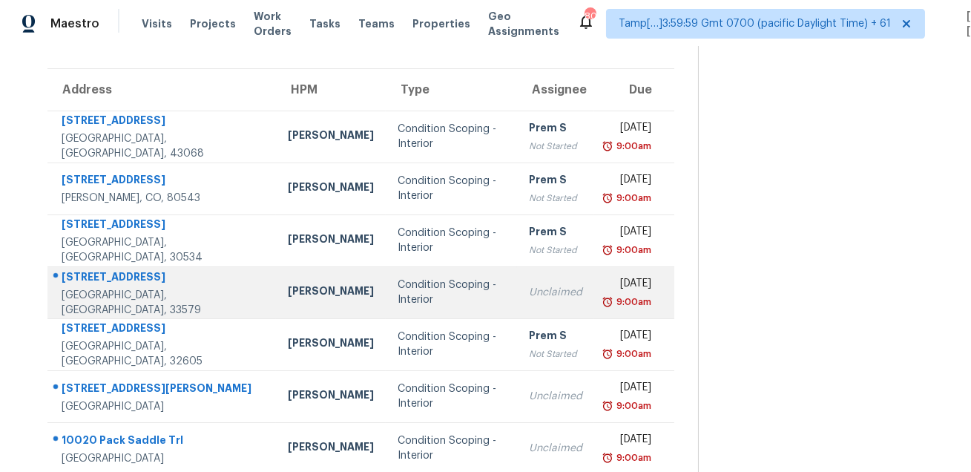
click at [117, 272] on td "[STREET_ADDRESS][PERSON_NAME]" at bounding box center [161, 292] width 229 height 52
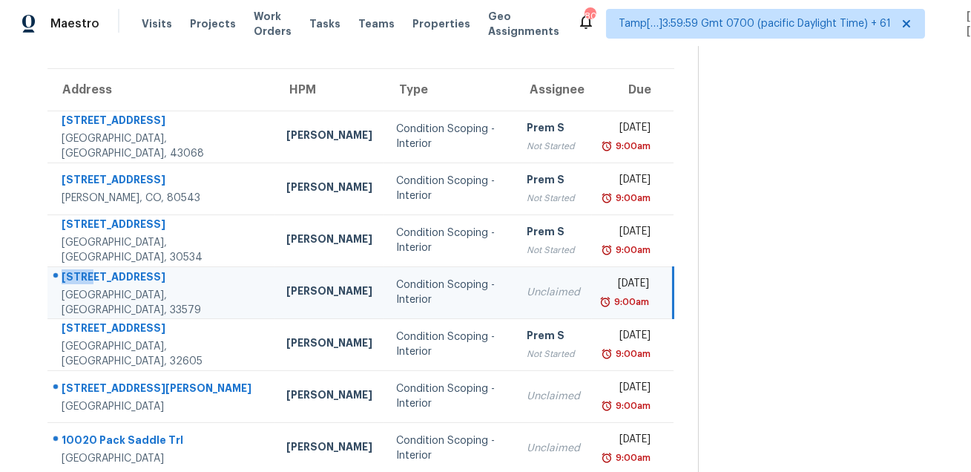
click at [117, 272] on td "[STREET_ADDRESS][PERSON_NAME]" at bounding box center [160, 292] width 227 height 52
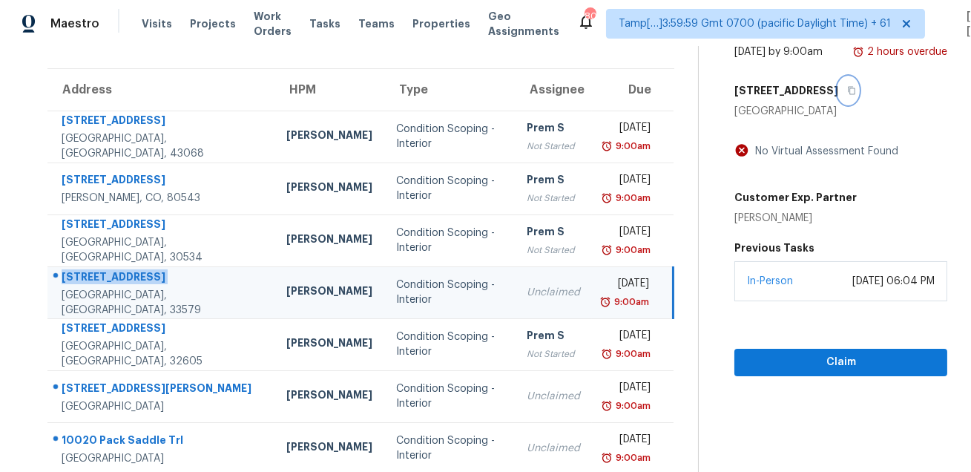
click at [859, 104] on button "button" at bounding box center [849, 90] width 20 height 27
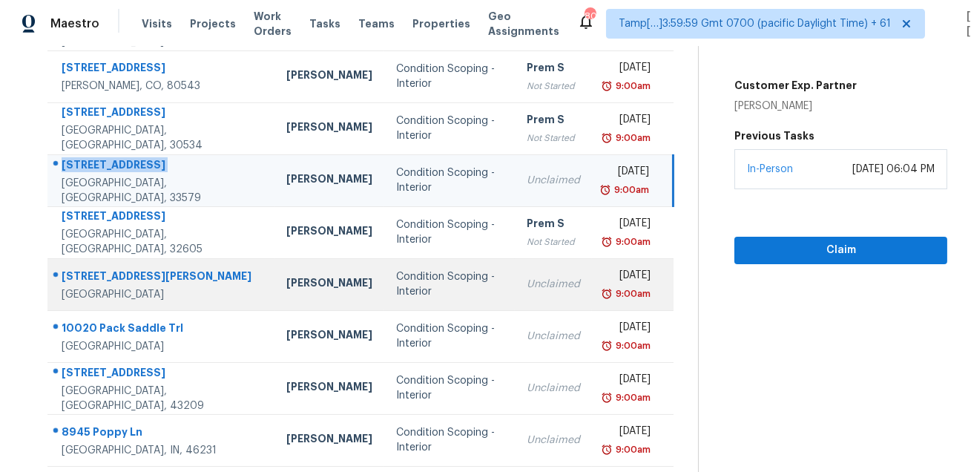
scroll to position [227, 0]
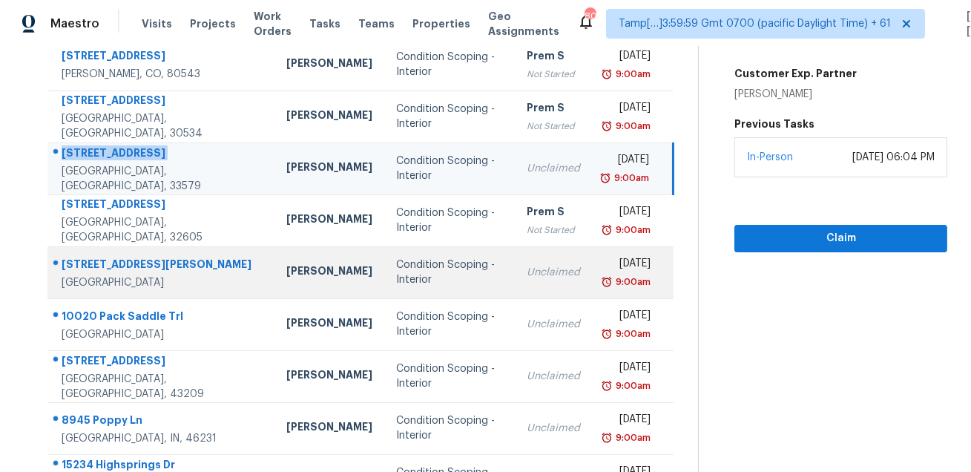
click at [117, 257] on div "[STREET_ADDRESS][PERSON_NAME]" at bounding box center [162, 266] width 201 height 19
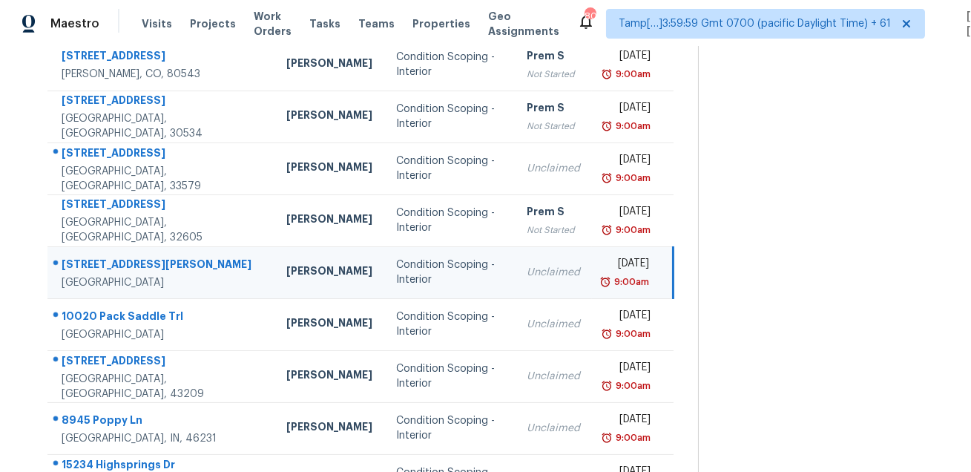
click at [117, 257] on div "[STREET_ADDRESS][PERSON_NAME]" at bounding box center [162, 266] width 201 height 19
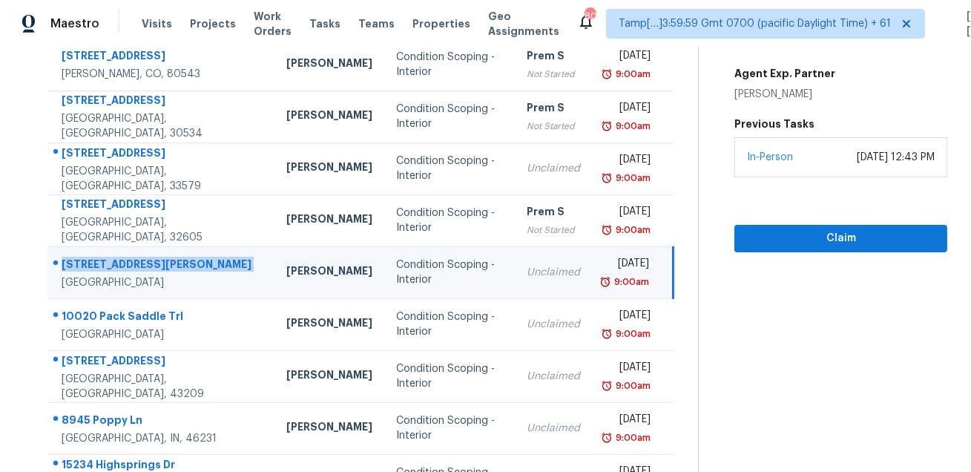
scroll to position [301, 0]
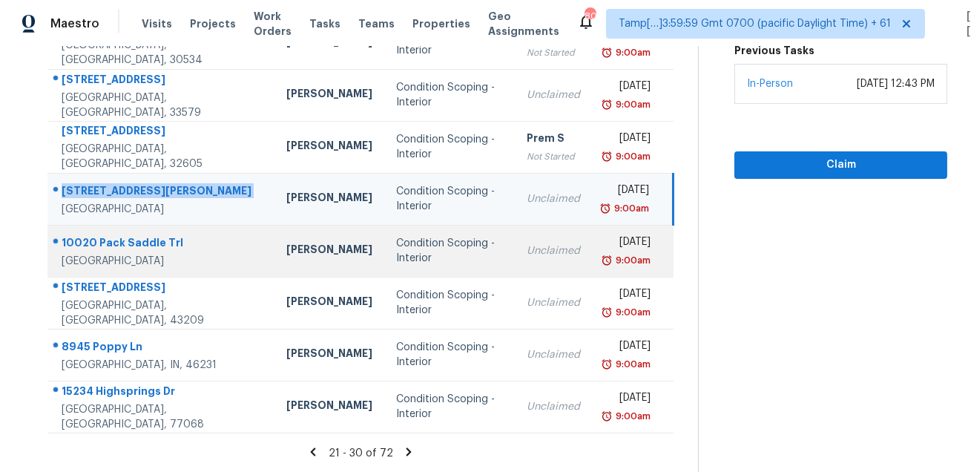
click at [145, 254] on div "[GEOGRAPHIC_DATA]" at bounding box center [162, 261] width 201 height 15
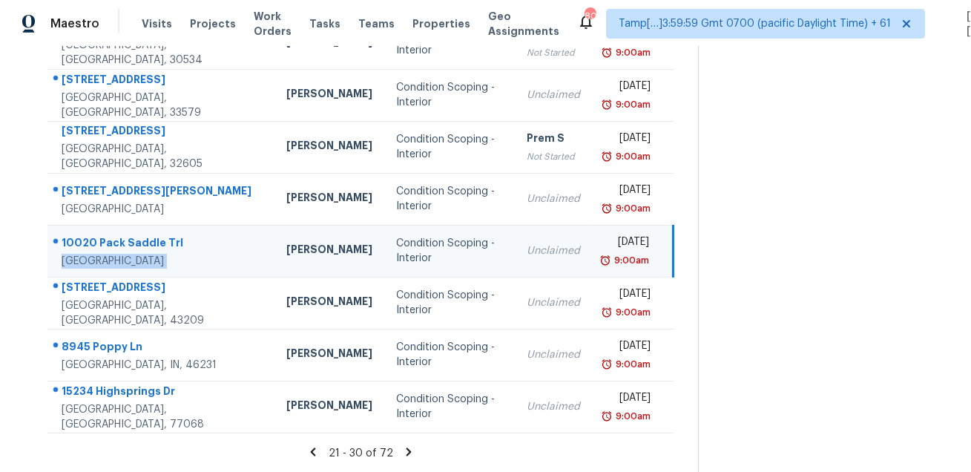
click at [145, 254] on div "[GEOGRAPHIC_DATA]" at bounding box center [162, 261] width 201 height 15
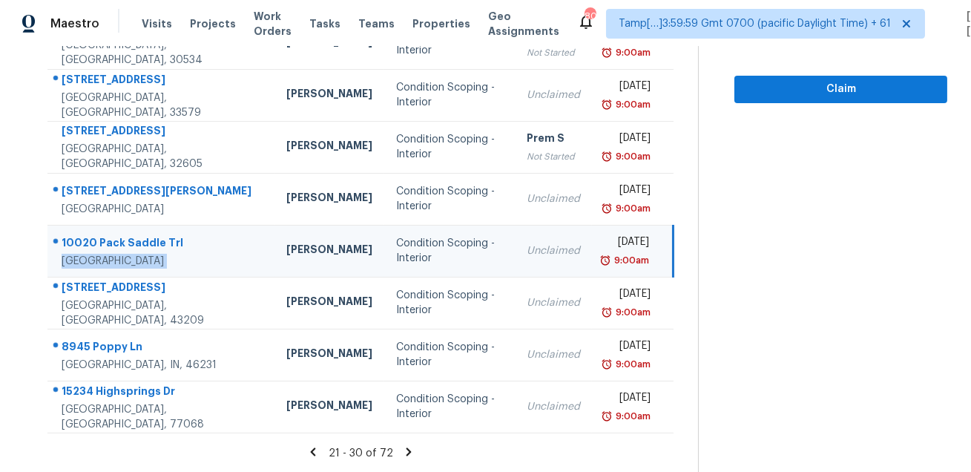
click at [160, 241] on div "10020 Pack Saddle Trl" at bounding box center [162, 244] width 201 height 19
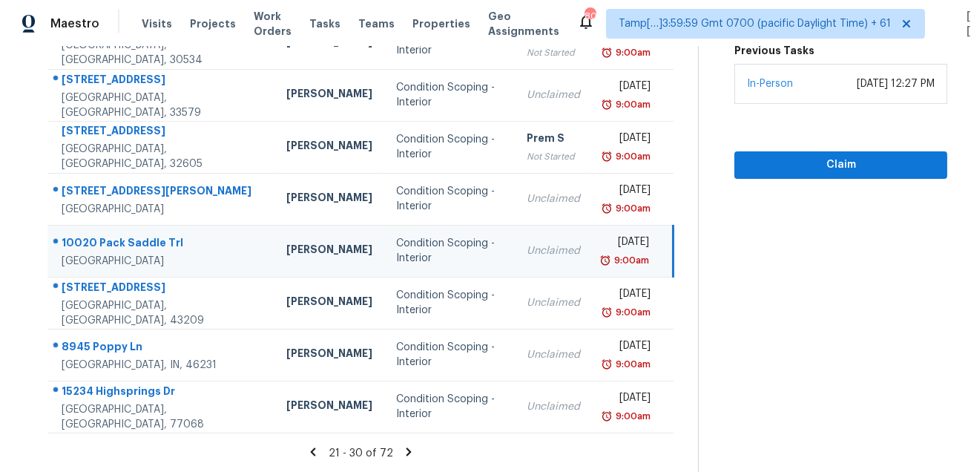
click at [160, 241] on div "10020 Pack Saddle Trl" at bounding box center [162, 244] width 201 height 19
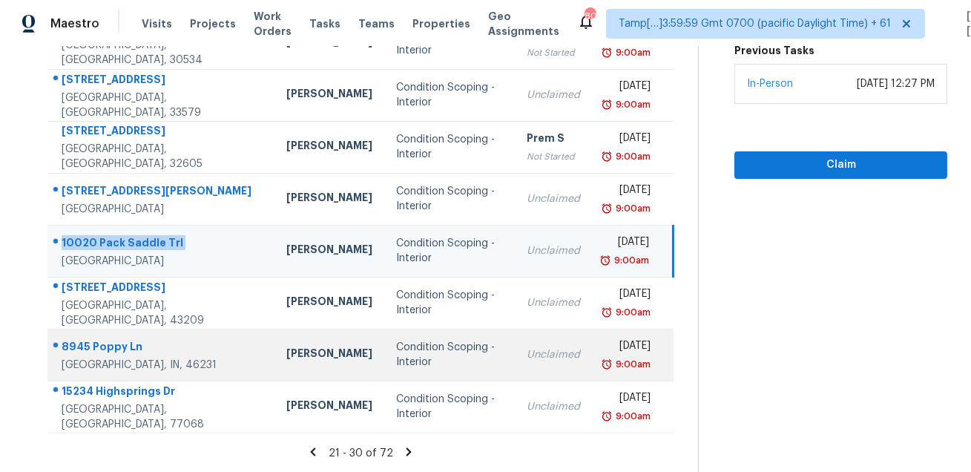
click at [102, 351] on div "8945 Poppy Ln" at bounding box center [162, 348] width 201 height 19
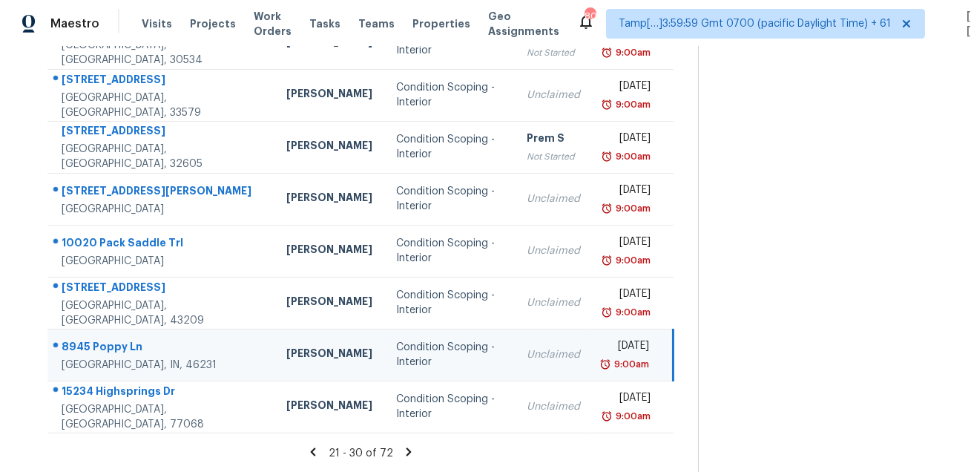
click at [102, 351] on div "8945 Poppy Ln" at bounding box center [162, 348] width 201 height 19
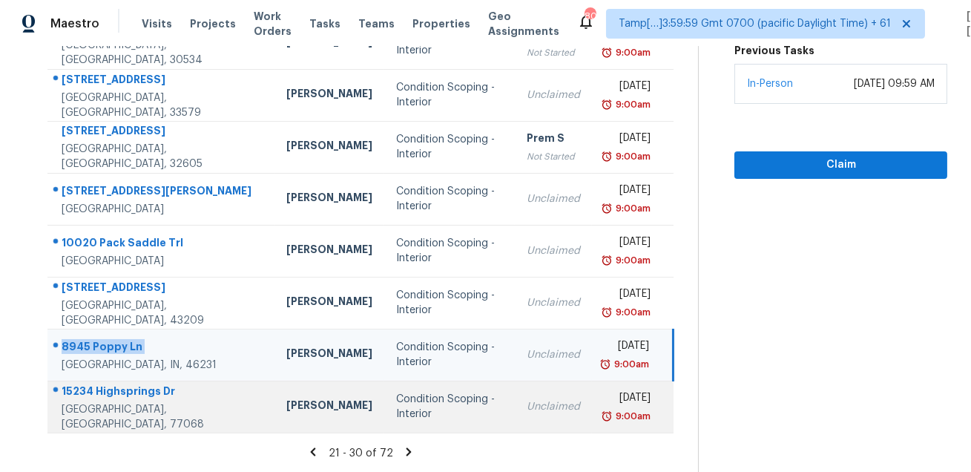
click at [135, 395] on div "15234 Highsprings Dr" at bounding box center [162, 393] width 201 height 19
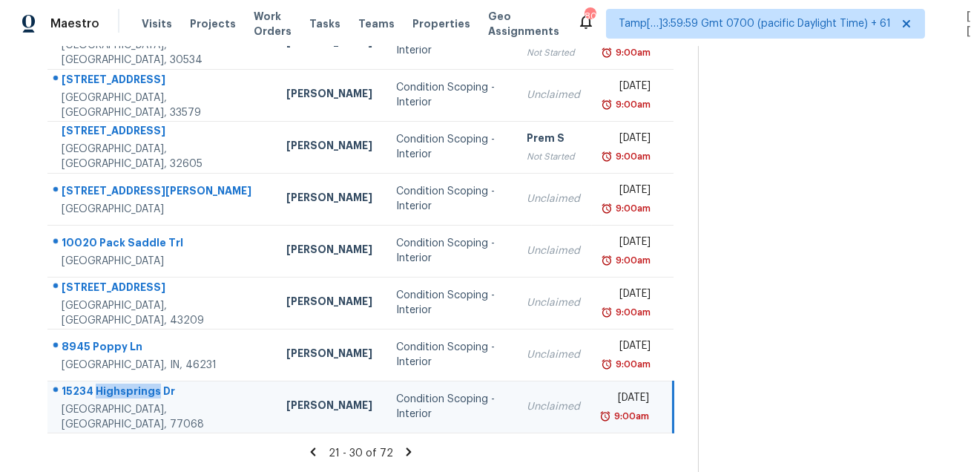
click at [135, 395] on div "15234 Highsprings Dr" at bounding box center [162, 393] width 201 height 19
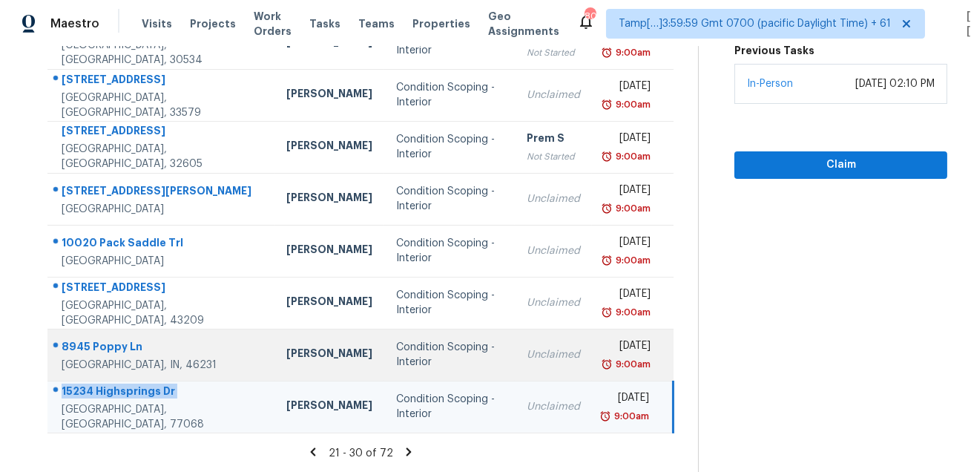
click at [85, 343] on div "8945 Poppy Ln" at bounding box center [162, 348] width 201 height 19
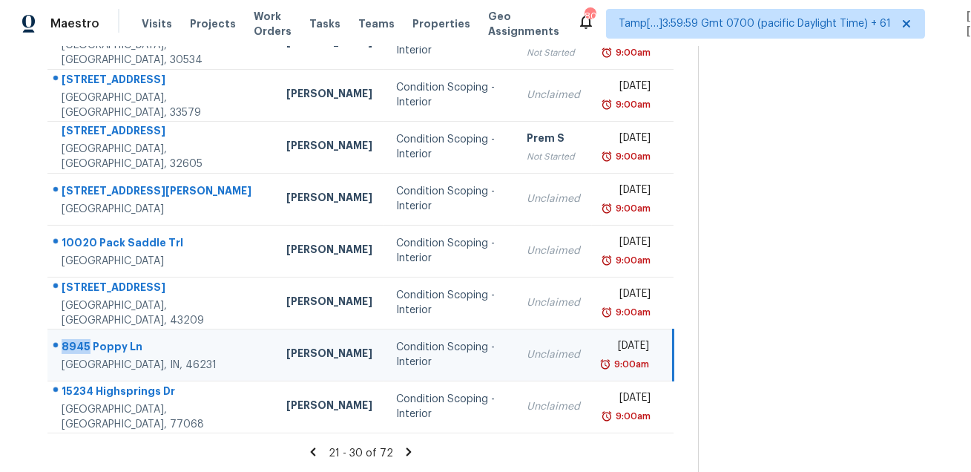
click at [85, 343] on div "8945 Poppy Ln" at bounding box center [162, 348] width 201 height 19
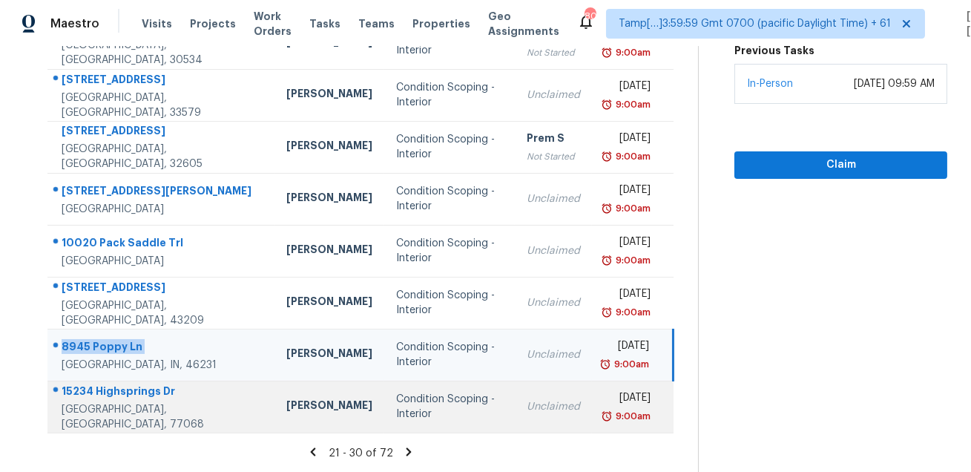
click at [275, 387] on td "[PERSON_NAME]" at bounding box center [330, 407] width 110 height 52
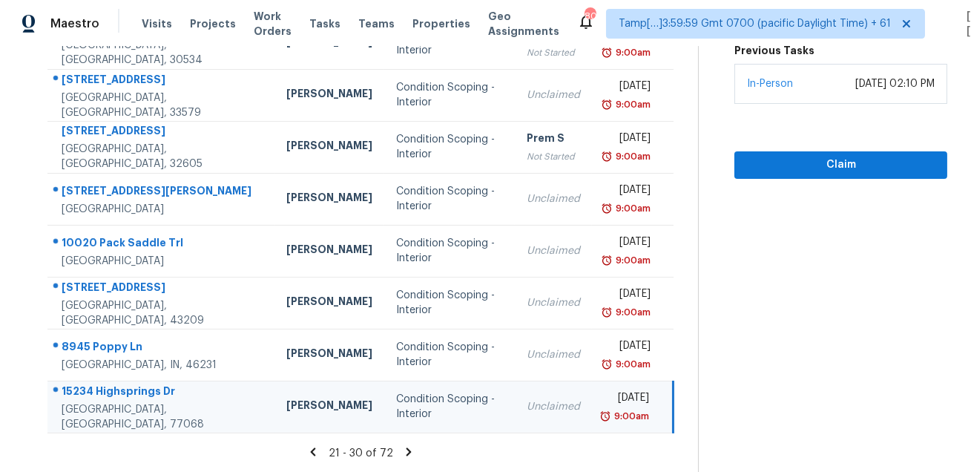
scroll to position [89, 0]
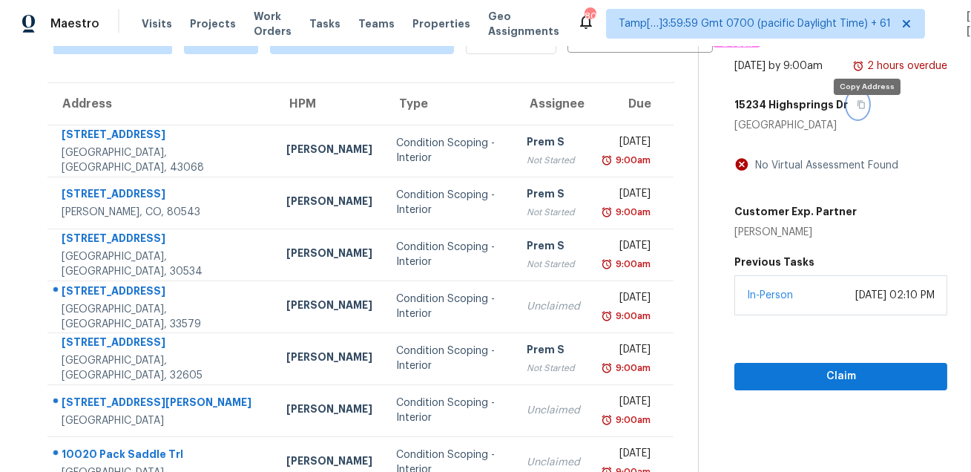
click at [864, 109] on icon "button" at bounding box center [861, 104] width 9 height 9
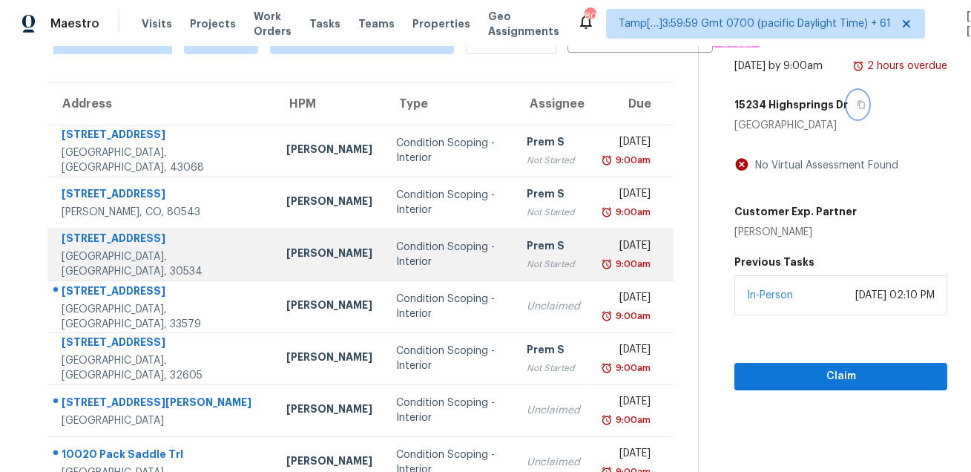
scroll to position [301, 0]
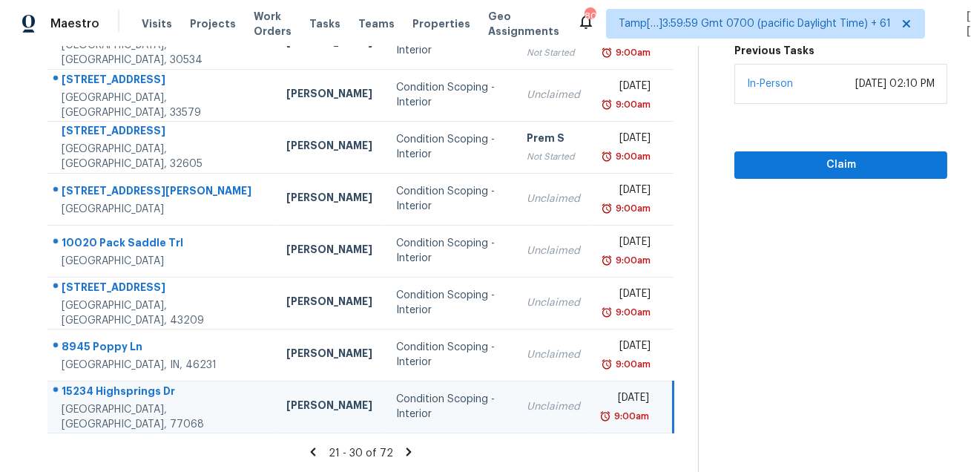
click at [412, 456] on icon at bounding box center [408, 451] width 13 height 13
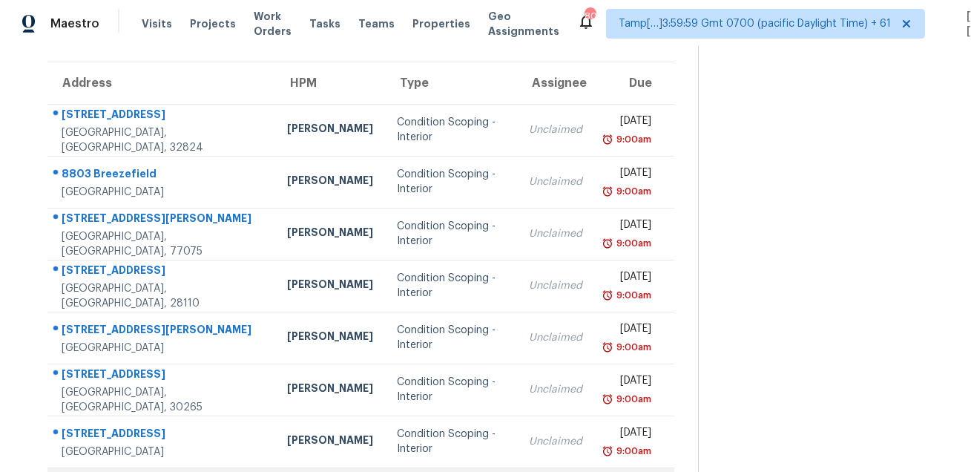
scroll to position [23, 0]
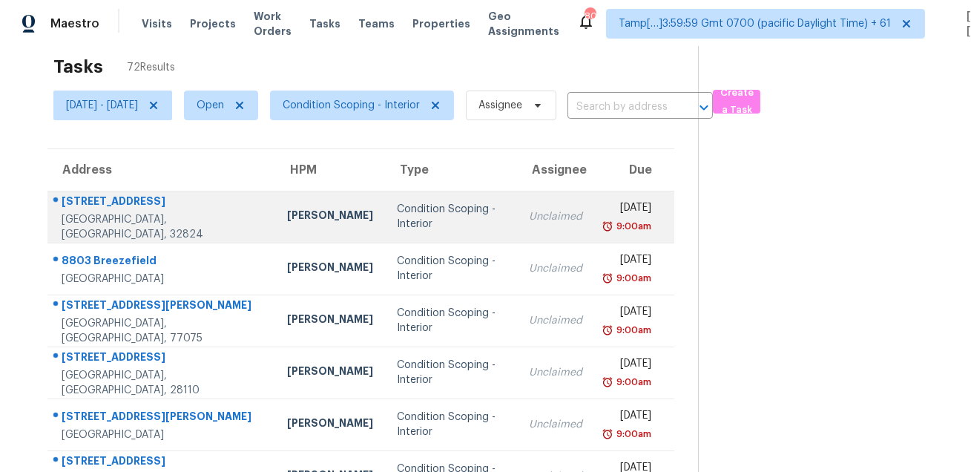
click at [121, 195] on td "[STREET_ADDRESS][PERSON_NAME]" at bounding box center [161, 217] width 228 height 52
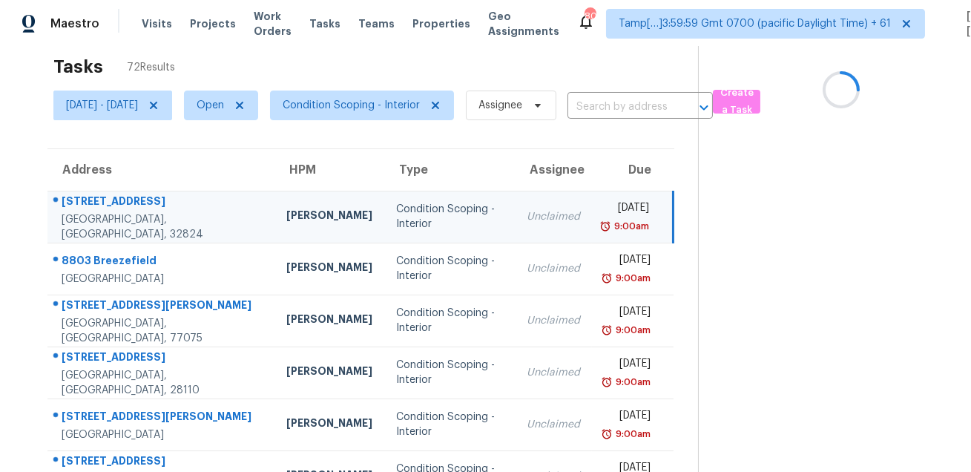
click at [121, 195] on td "[STREET_ADDRESS][PERSON_NAME]" at bounding box center [160, 217] width 227 height 52
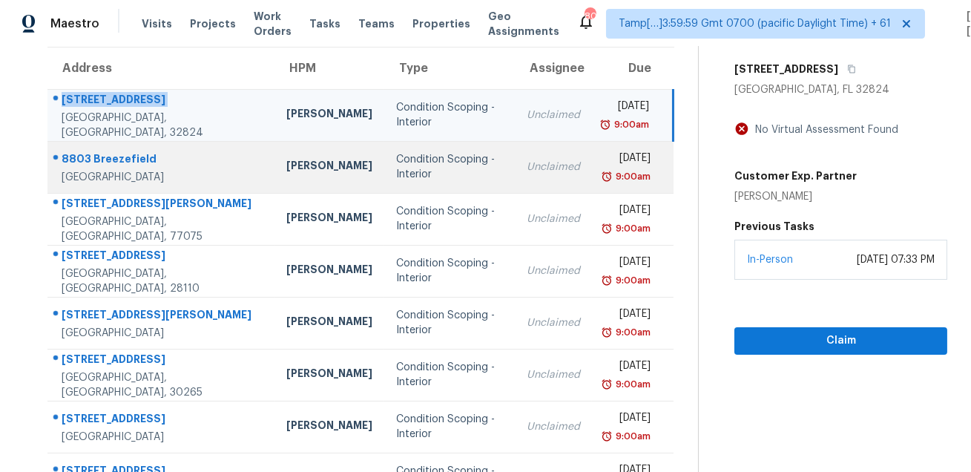
scroll to position [132, 0]
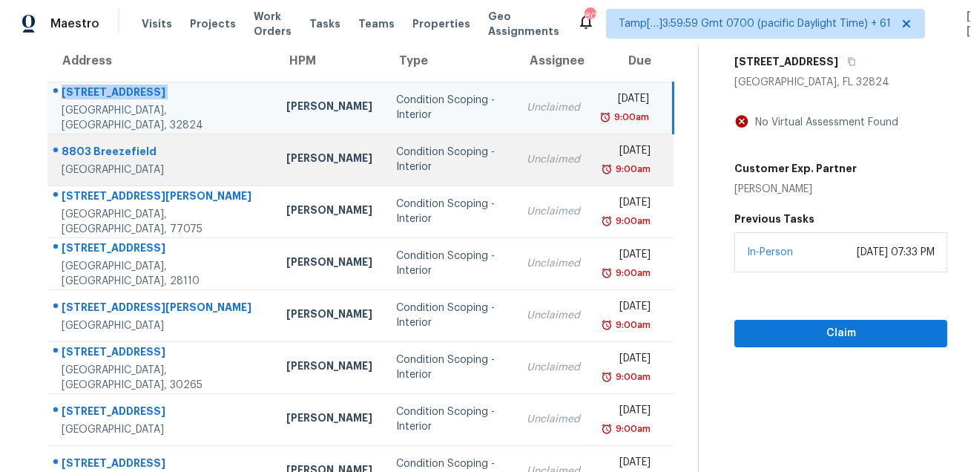
click at [113, 148] on div "8803 Breezefield" at bounding box center [162, 153] width 201 height 19
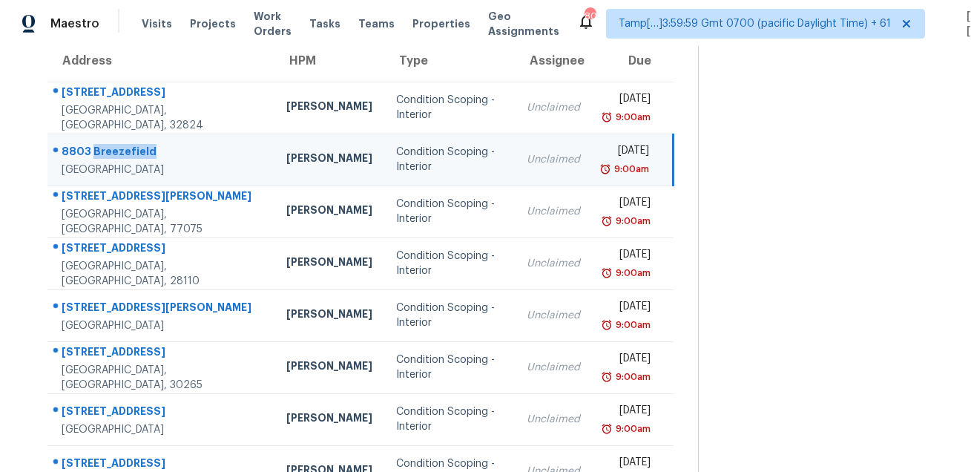
click at [113, 148] on div "8803 Breezefield" at bounding box center [162, 153] width 201 height 19
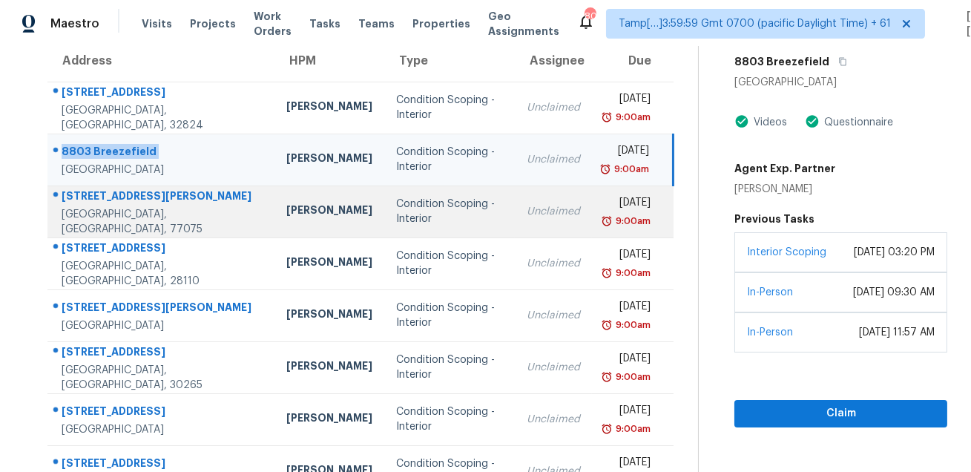
click at [111, 195] on div "[STREET_ADDRESS][PERSON_NAME]" at bounding box center [162, 197] width 201 height 19
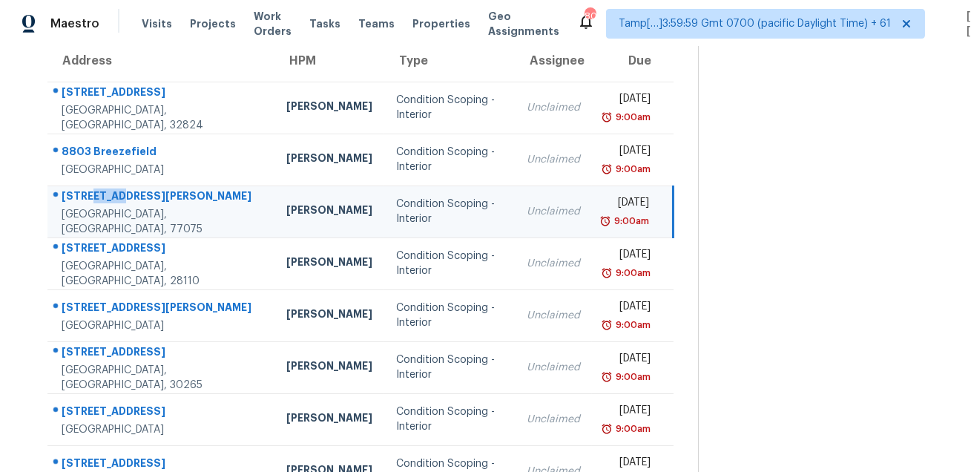
click at [111, 195] on div "[STREET_ADDRESS][PERSON_NAME]" at bounding box center [162, 197] width 201 height 19
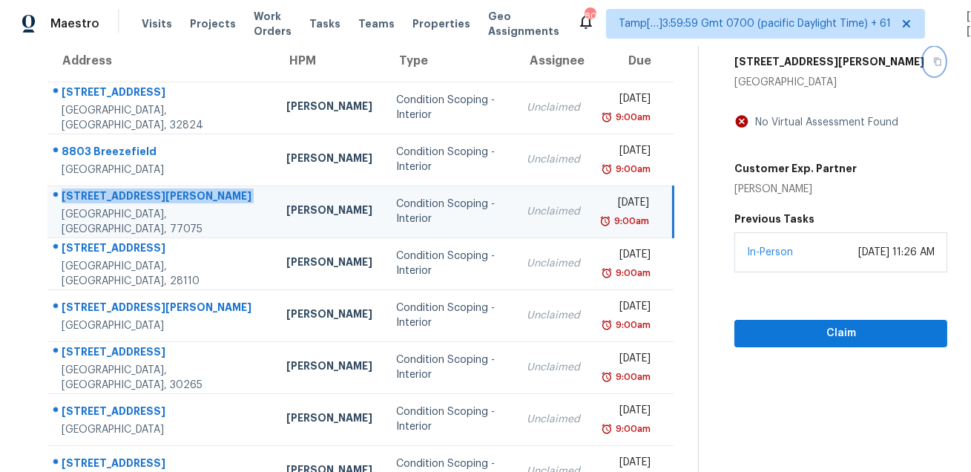
click at [934, 66] on icon "button" at bounding box center [938, 61] width 9 height 9
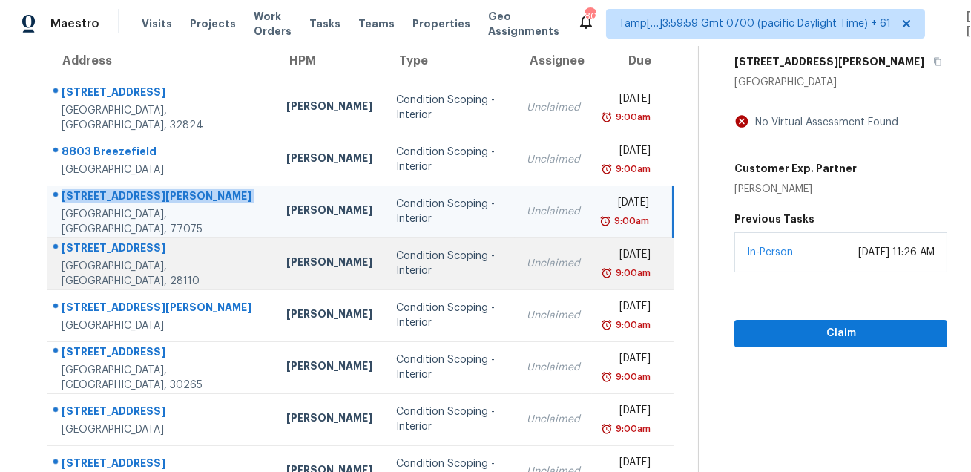
click at [125, 248] on div "[STREET_ADDRESS]" at bounding box center [162, 249] width 201 height 19
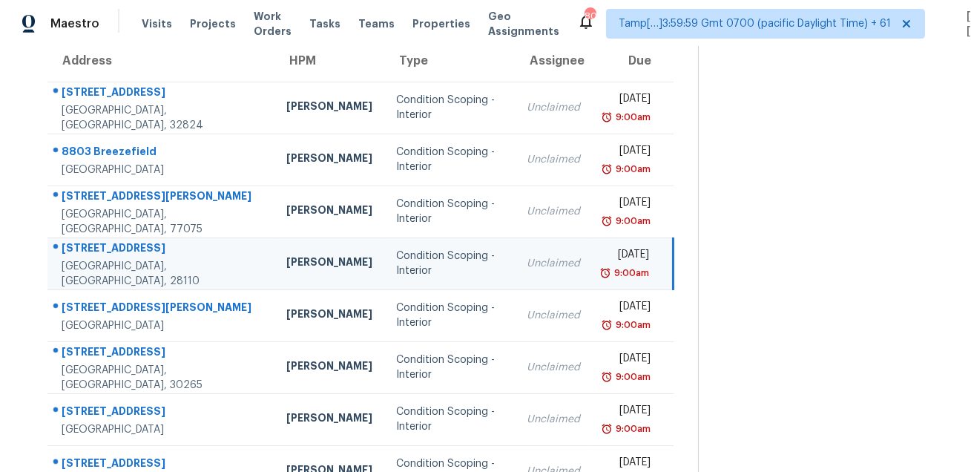
click at [125, 248] on div "[STREET_ADDRESS]" at bounding box center [162, 249] width 201 height 19
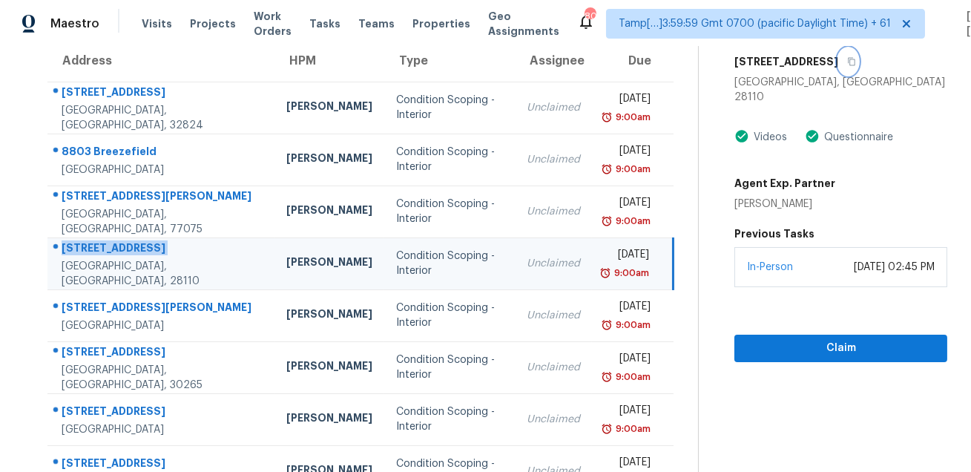
click at [853, 66] on icon "button" at bounding box center [852, 61] width 9 height 9
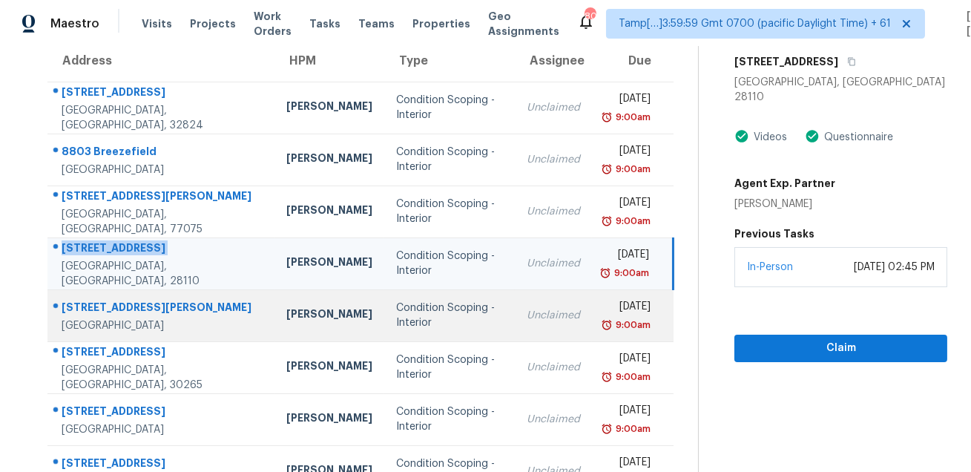
click at [119, 304] on div "[STREET_ADDRESS][PERSON_NAME]" at bounding box center [162, 309] width 201 height 19
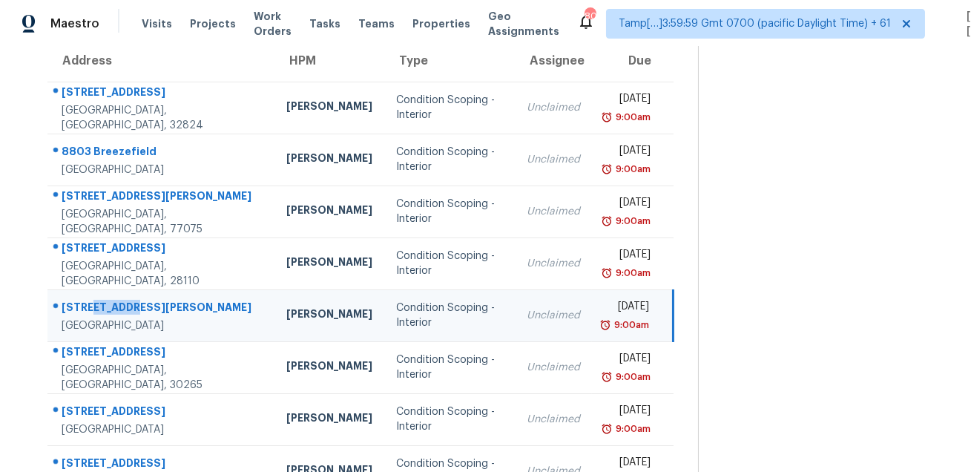
click at [119, 304] on div "[STREET_ADDRESS][PERSON_NAME]" at bounding box center [162, 309] width 201 height 19
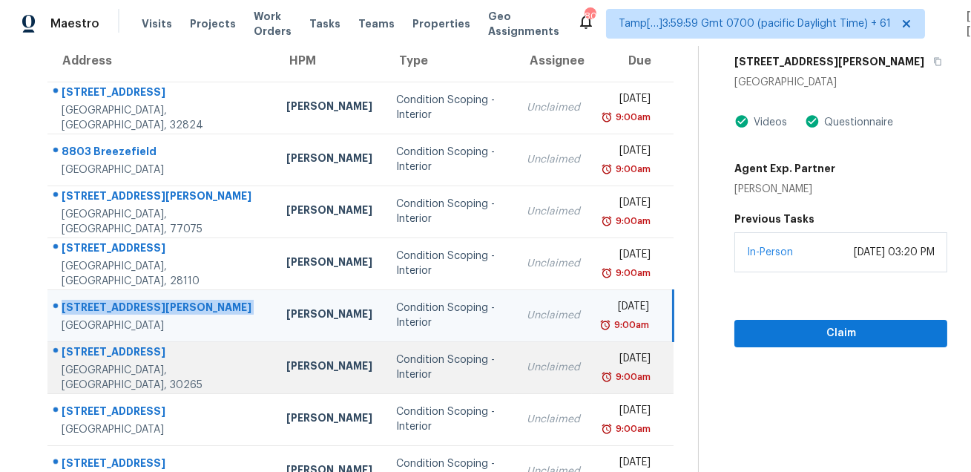
click at [108, 344] on td "[STREET_ADDRESS][PERSON_NAME]" at bounding box center [160, 367] width 227 height 52
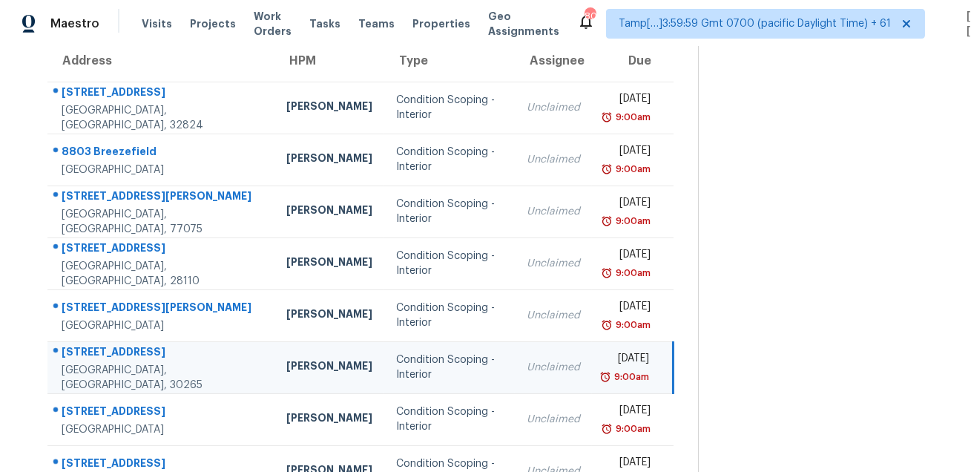
click at [108, 344] on td "[STREET_ADDRESS][PERSON_NAME]" at bounding box center [160, 367] width 227 height 52
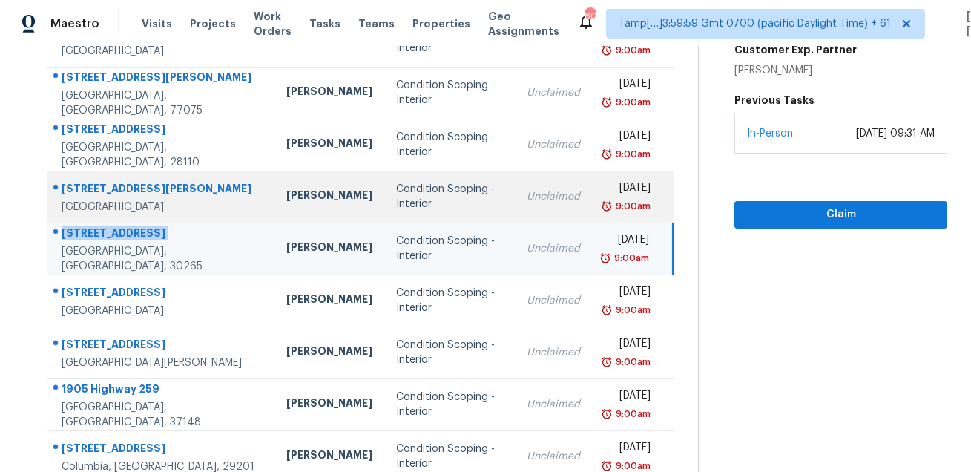
scroll to position [301, 0]
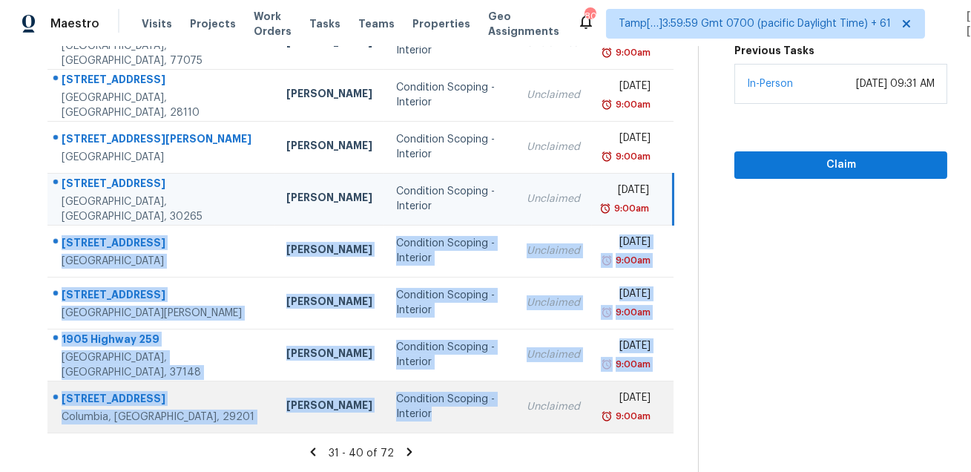
drag, startPoint x: 52, startPoint y: 237, endPoint x: 366, endPoint y: 418, distance: 362.4
click at [366, 418] on tbody "[STREET_ADDRESS][PERSON_NAME] [PERSON_NAME] Condition Scoping - Interior Unclai…" at bounding box center [360, 172] width 626 height 519
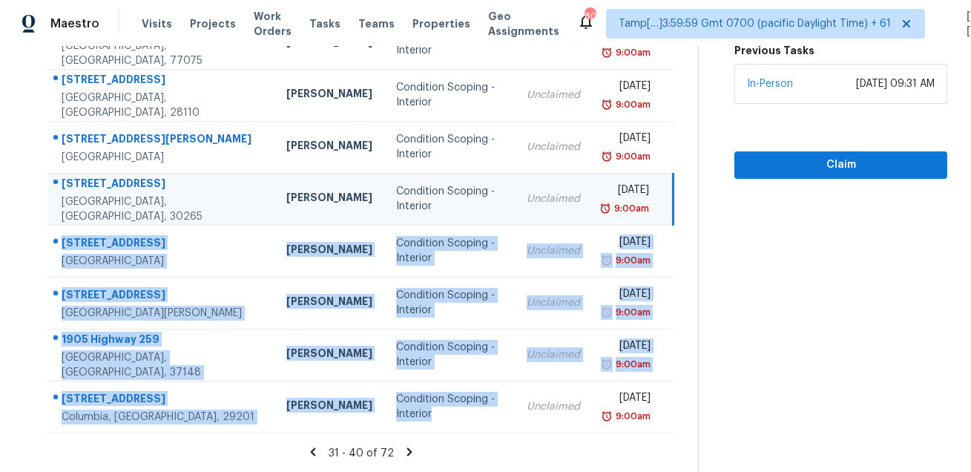
click at [412, 452] on icon at bounding box center [409, 451] width 5 height 8
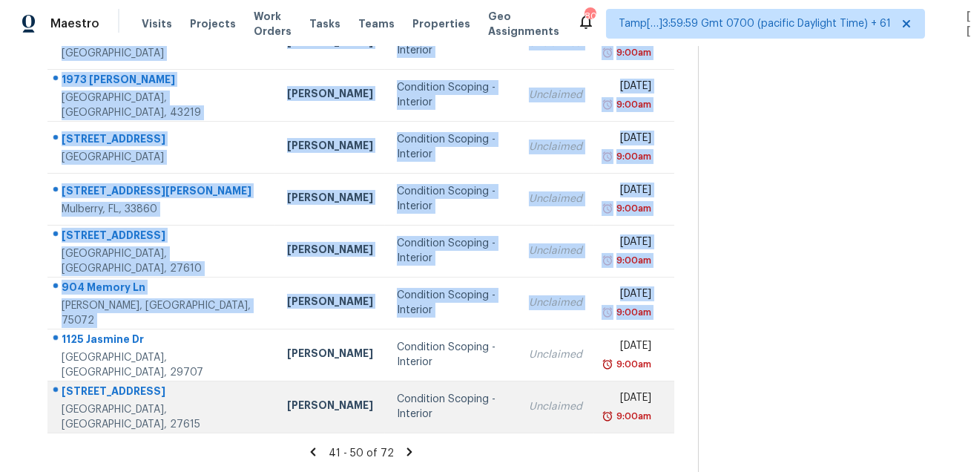
drag, startPoint x: 62, startPoint y: 220, endPoint x: 651, endPoint y: 413, distance: 619.6
click at [651, 413] on tbody "[STREET_ADDRESS] [PERSON_NAME] Condition Scoping - Interior Unclaimed [DATE] 9:…" at bounding box center [360, 172] width 627 height 519
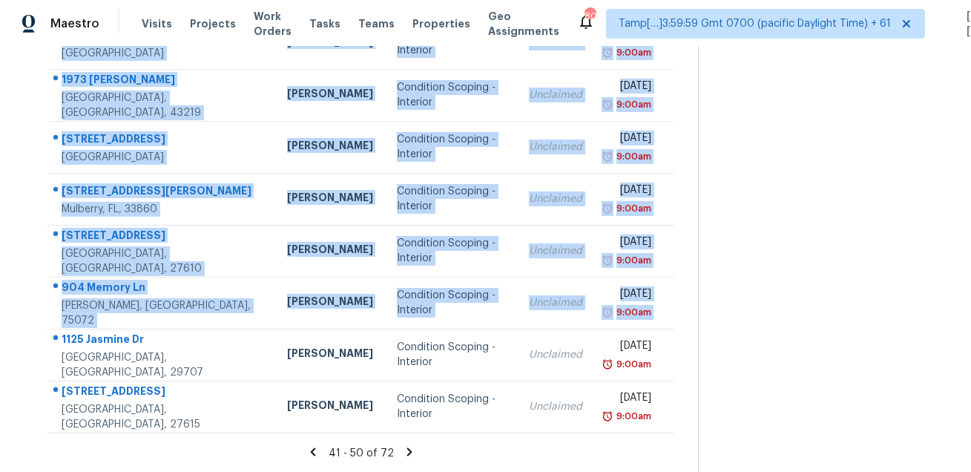
click at [411, 450] on icon at bounding box center [409, 451] width 13 height 13
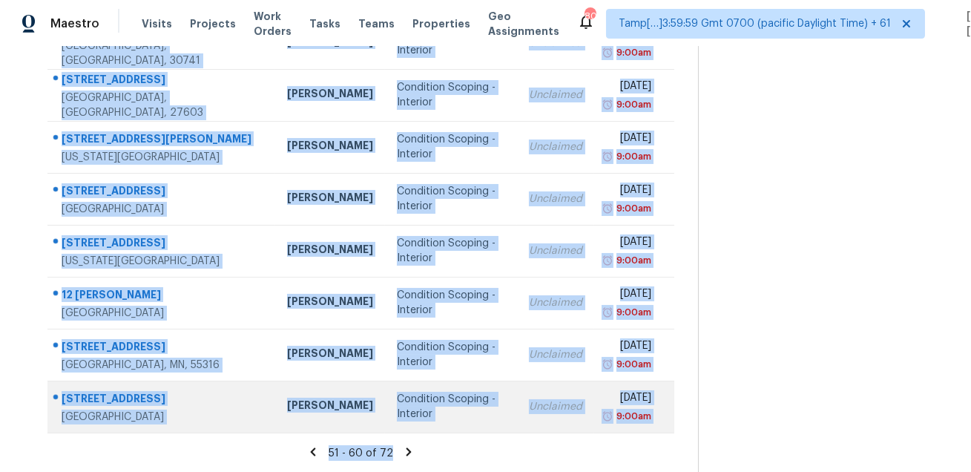
drag, startPoint x: 57, startPoint y: 223, endPoint x: 616, endPoint y: 408, distance: 588.8
click at [616, 408] on tbody "[STREET_ADDRESS] [PERSON_NAME] Condition Scoping - Interior Unclaimed [DATE] 9:…" at bounding box center [360, 172] width 627 height 519
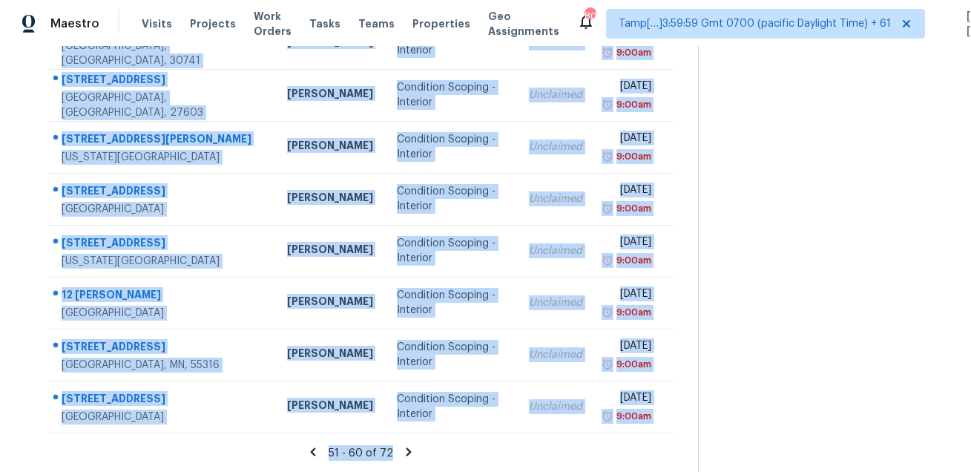
click at [412, 451] on icon at bounding box center [409, 451] width 5 height 8
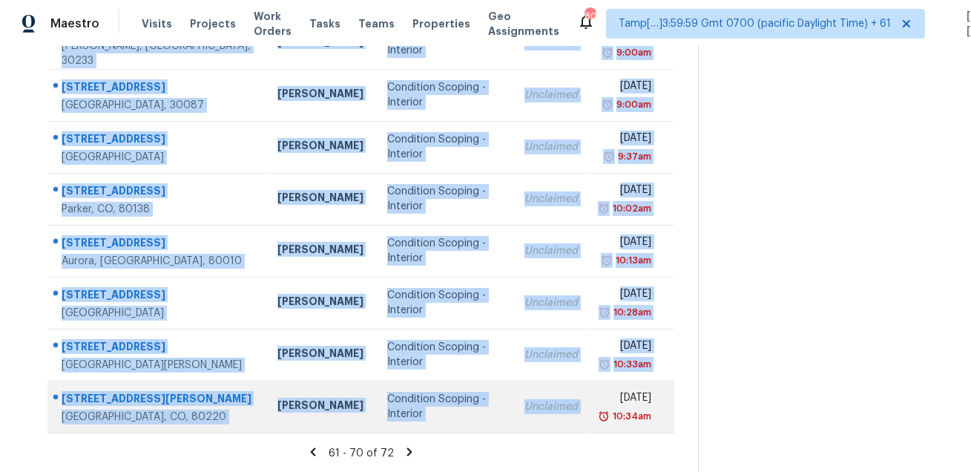
drag, startPoint x: 57, startPoint y: 224, endPoint x: 657, endPoint y: 381, distance: 619.9
click at [657, 381] on tbody "[STREET_ADDRESS] [PERSON_NAME] Condition Scoping - Interior Unclaimed [DATE] 9:…" at bounding box center [360, 172] width 627 height 519
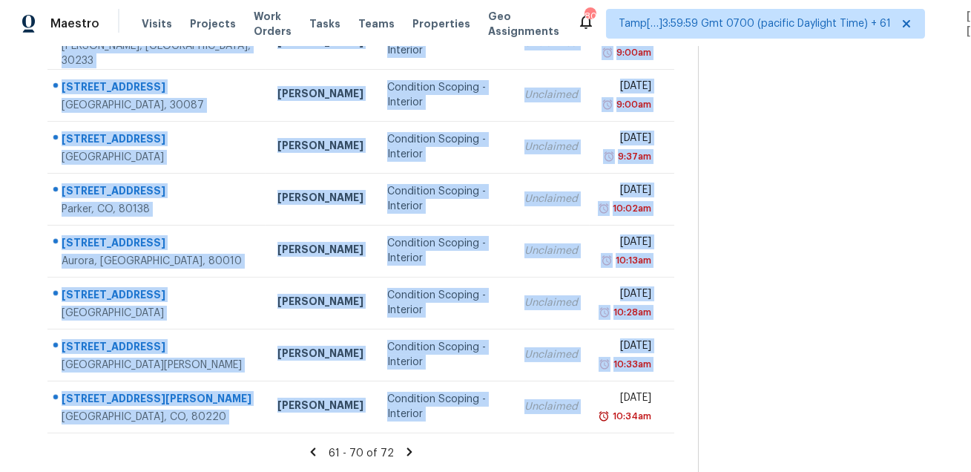
click at [412, 453] on icon at bounding box center [409, 451] width 5 height 8
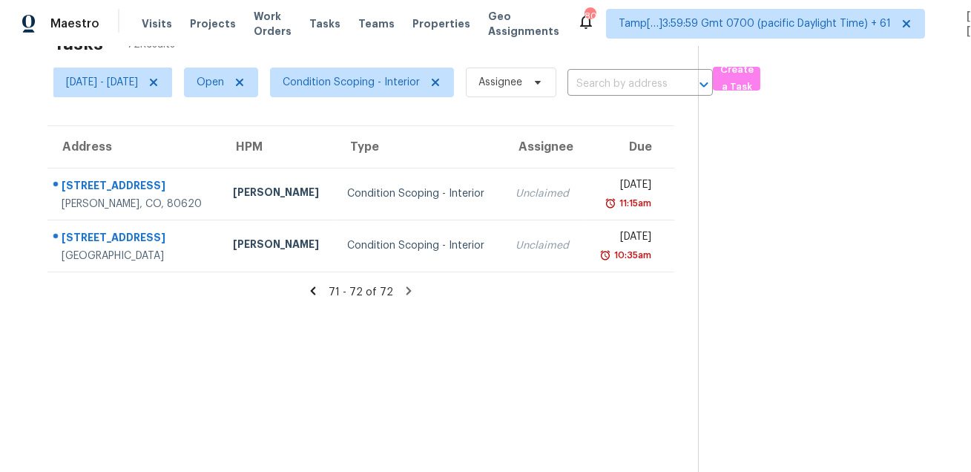
scroll to position [0, 0]
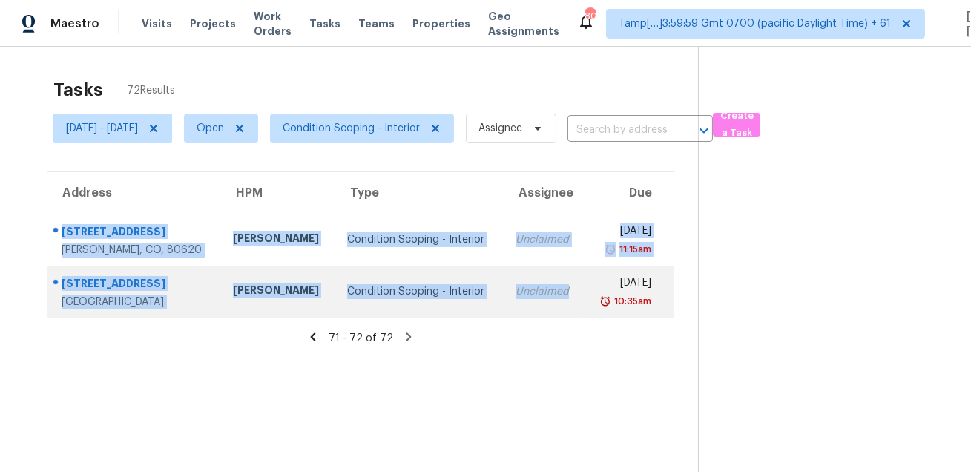
drag, startPoint x: 62, startPoint y: 224, endPoint x: 537, endPoint y: 300, distance: 481.0
click at [537, 300] on tbody "[STREET_ADDRESS] [PERSON_NAME] Condition Scoping - Interior Unclaimed [DATE] 11…" at bounding box center [360, 266] width 627 height 104
